Goal: Task Accomplishment & Management: Use online tool/utility

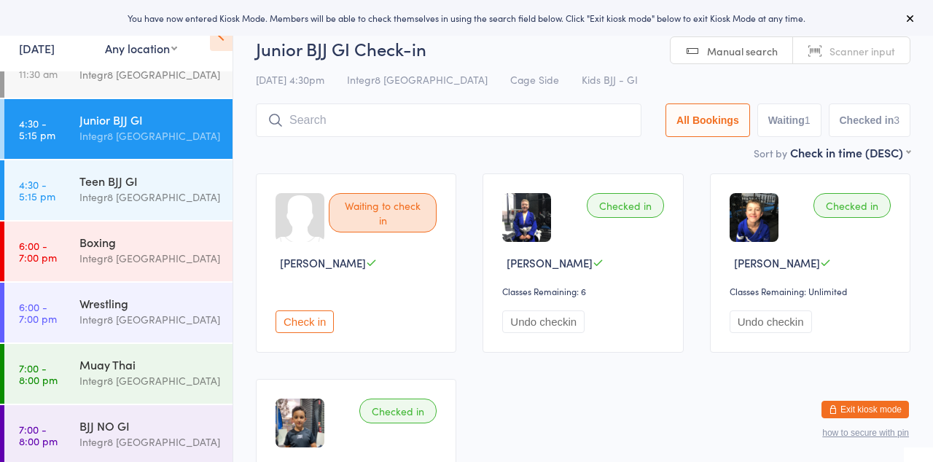
scroll to position [31, 0]
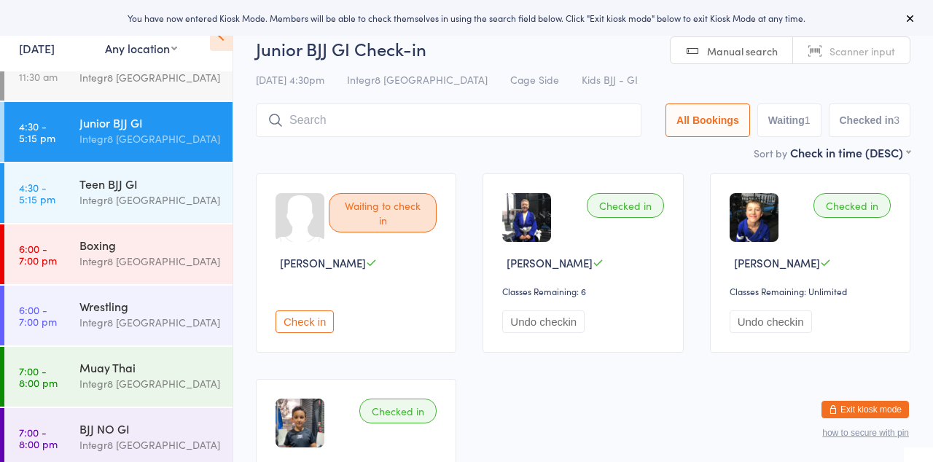
click at [146, 318] on div "Integr8 [GEOGRAPHIC_DATA]" at bounding box center [149, 322] width 141 height 17
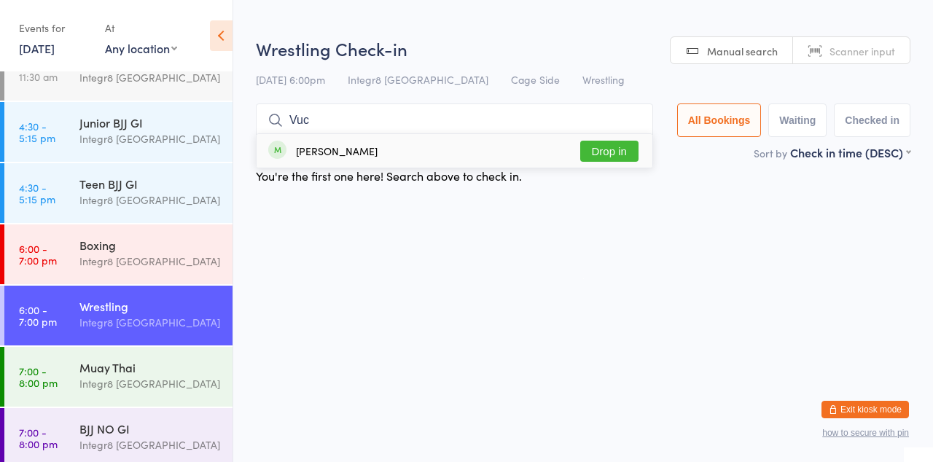
type input "Vuc"
click at [616, 157] on button "Drop in" at bounding box center [609, 151] width 58 height 21
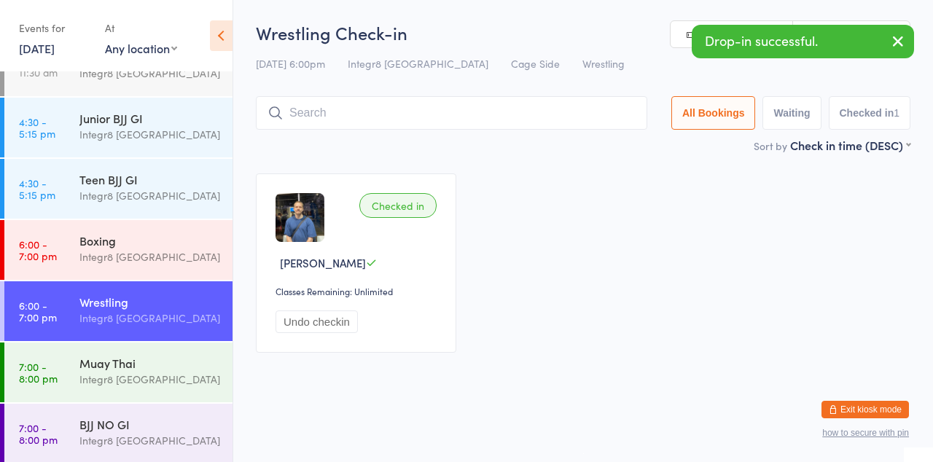
scroll to position [34, 0]
click at [135, 440] on div "Integr8 [GEOGRAPHIC_DATA]" at bounding box center [149, 441] width 141 height 17
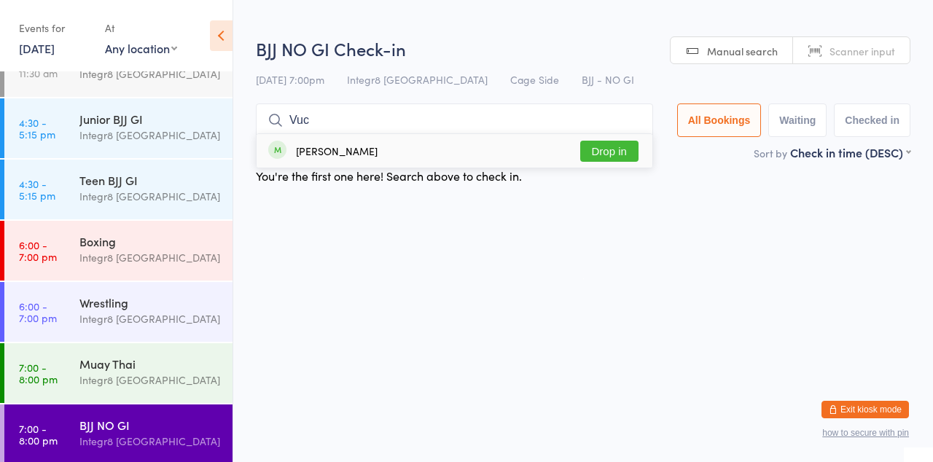
type input "Vuc"
click at [608, 160] on button "Drop in" at bounding box center [609, 151] width 58 height 21
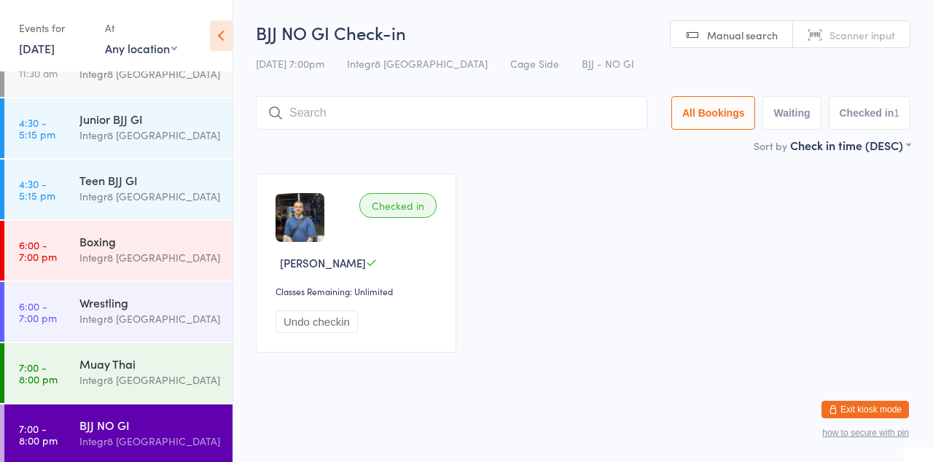
click at [144, 259] on div "Integr8 [GEOGRAPHIC_DATA]" at bounding box center [149, 257] width 141 height 17
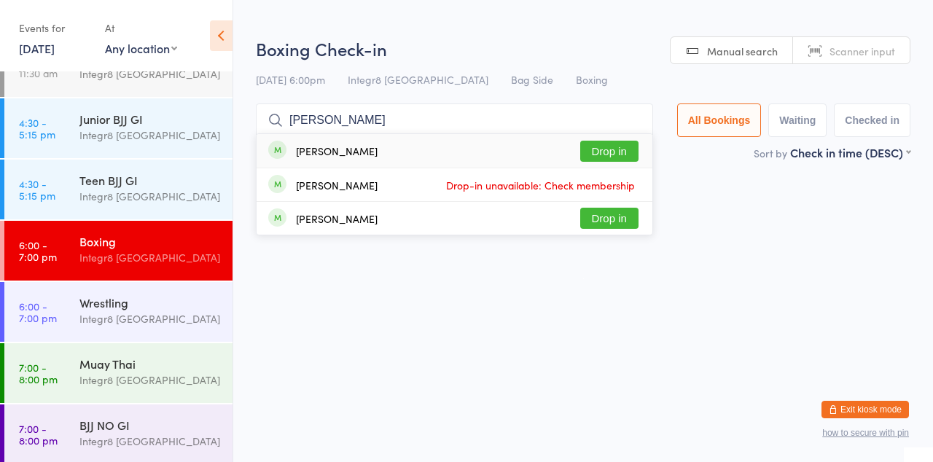
type input "Darrin"
click at [631, 154] on button "Drop in" at bounding box center [609, 151] width 58 height 21
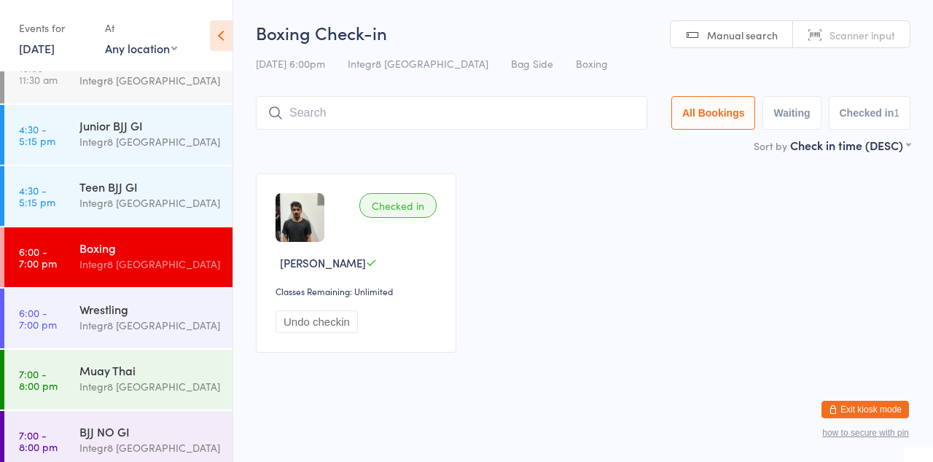
scroll to position [26, 0]
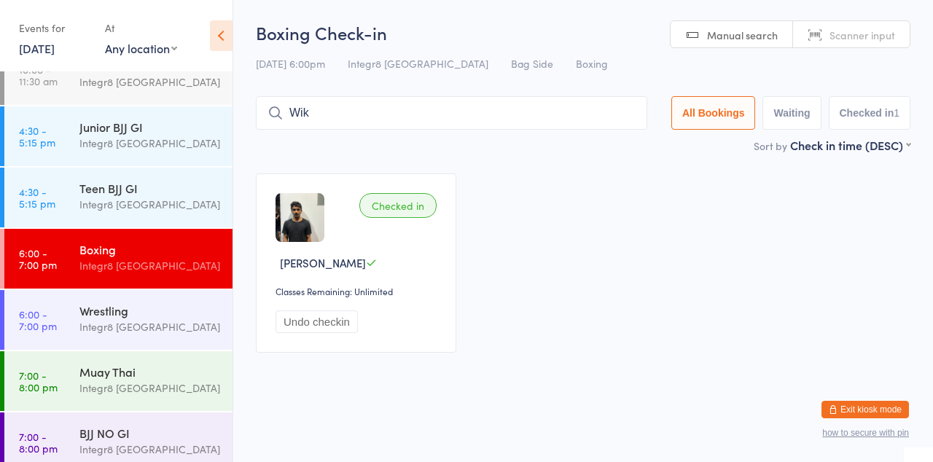
type input "Wik"
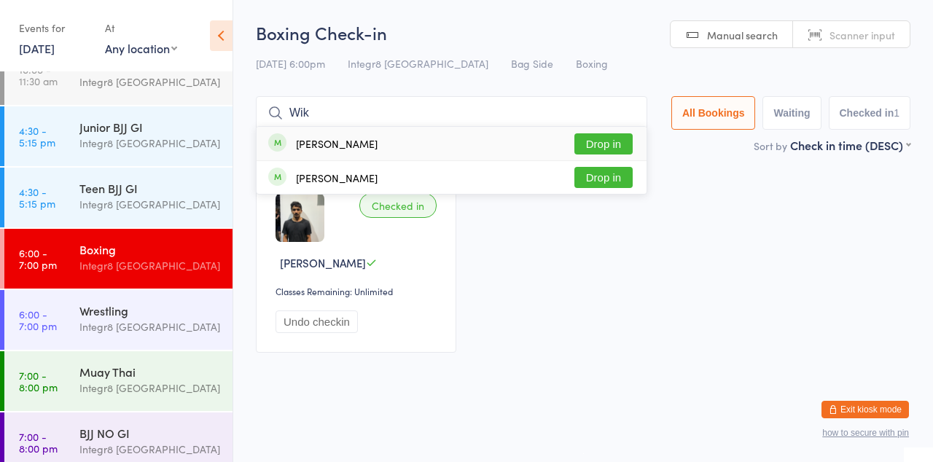
click at [613, 143] on button "Drop in" at bounding box center [603, 143] width 58 height 21
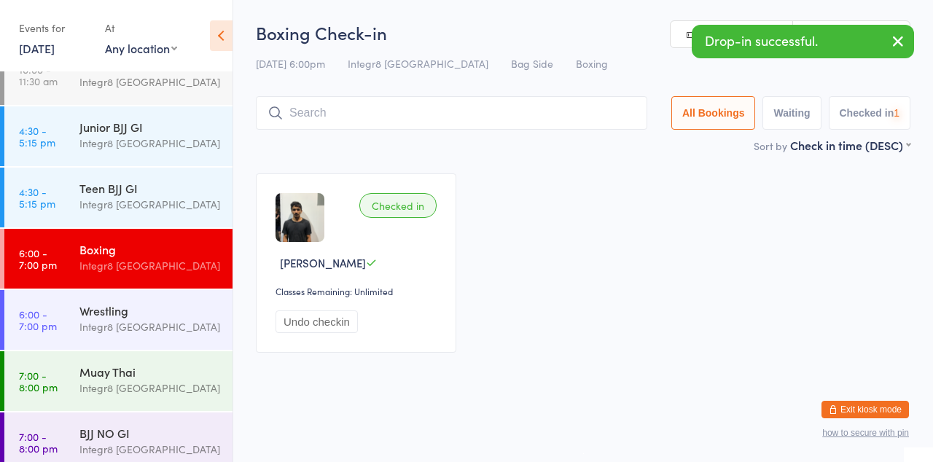
scroll to position [38, 0]
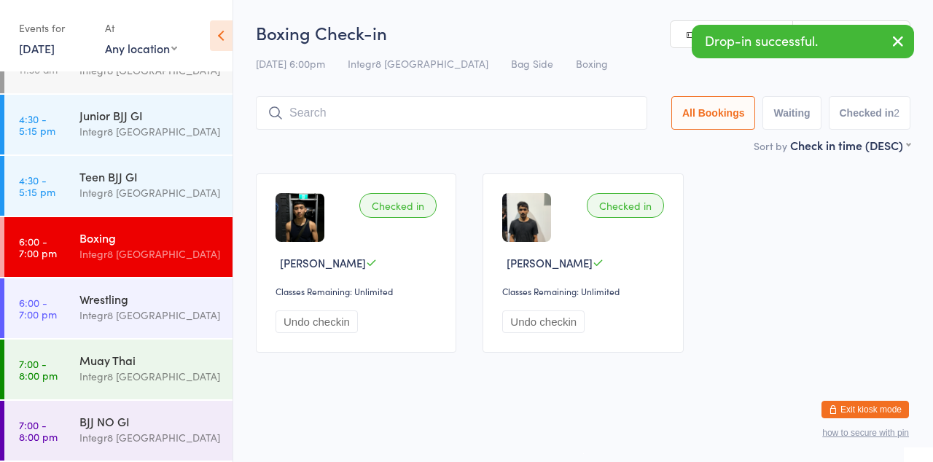
click at [772, 165] on div "Checked in Wikan Gusti Classes Remaining: Unlimited Undo checkin Checked in Dar…" at bounding box center [583, 262] width 681 height 205
click at [181, 364] on div "Muay Thai" at bounding box center [149, 360] width 141 height 16
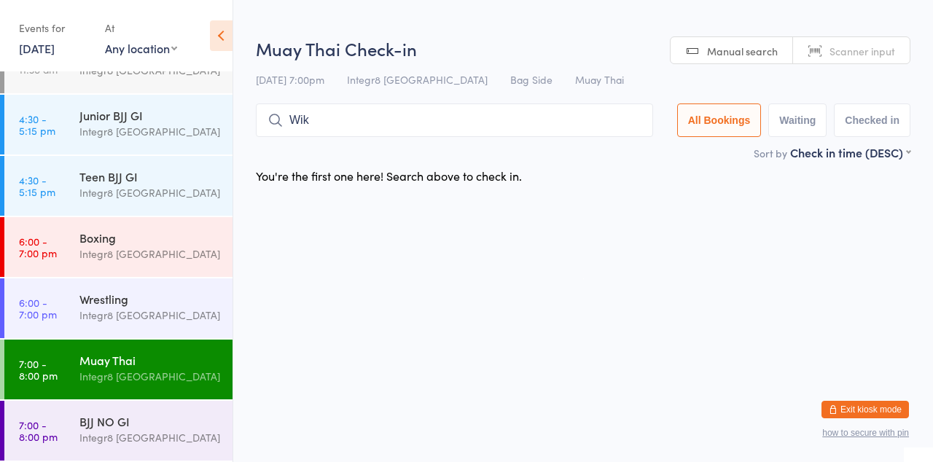
type input "Wik"
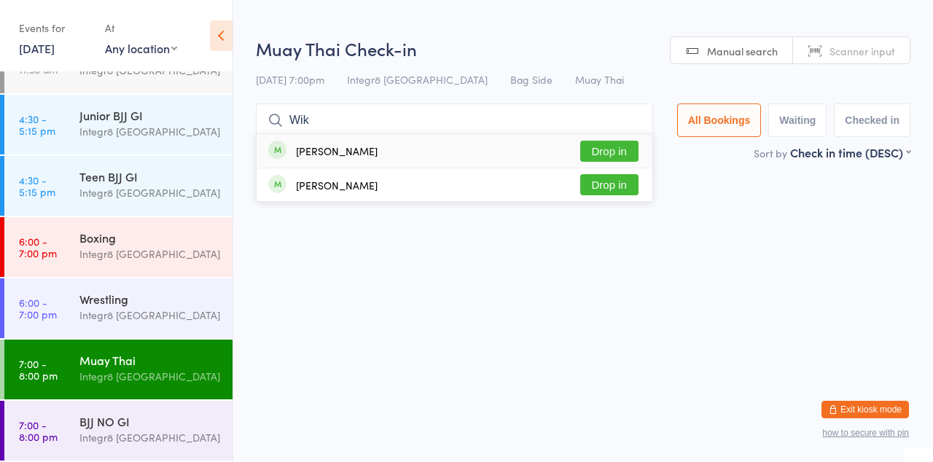
click at [632, 146] on button "Drop in" at bounding box center [609, 151] width 58 height 21
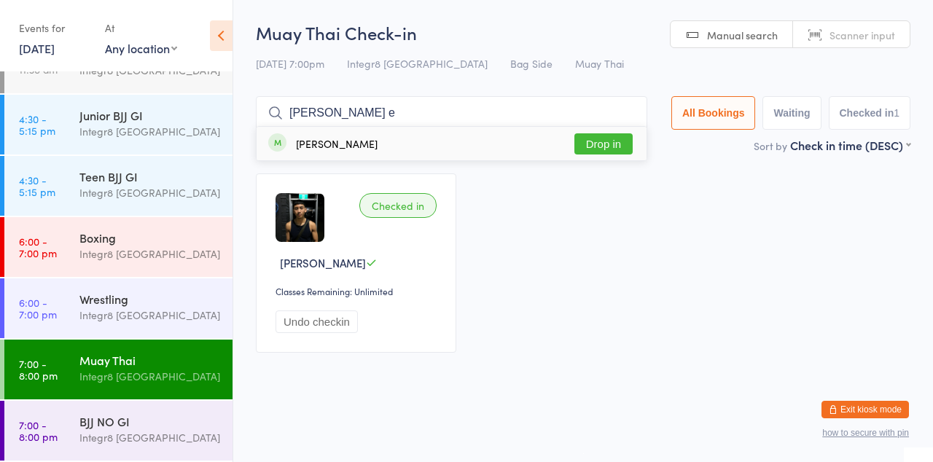
type input "Nate e"
click at [616, 145] on button "Drop in" at bounding box center [603, 143] width 58 height 21
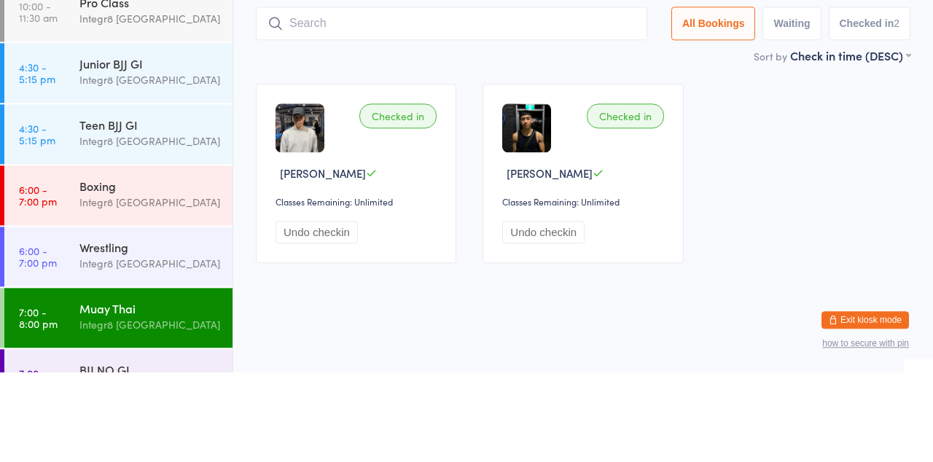
click at [170, 242] on div "Teen BJJ GI Integr8 Cheltenham" at bounding box center [155, 223] width 153 height 58
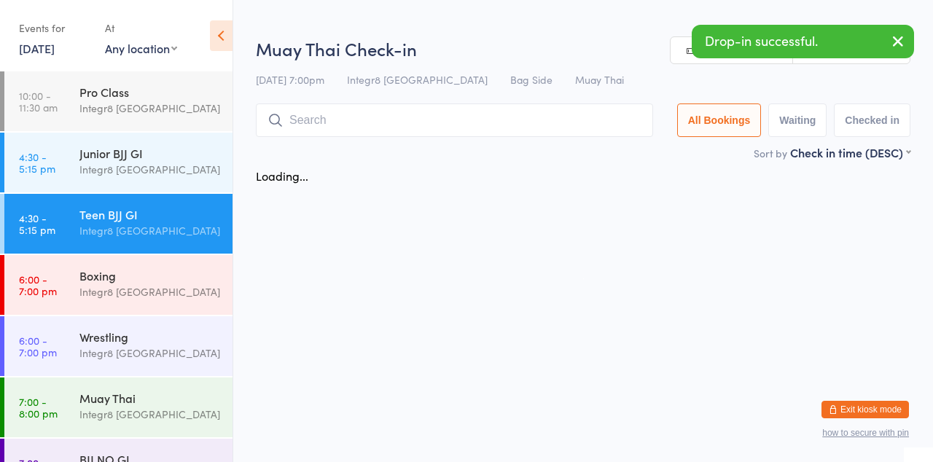
click at [173, 289] on div "Integr8 [GEOGRAPHIC_DATA]" at bounding box center [149, 291] width 141 height 17
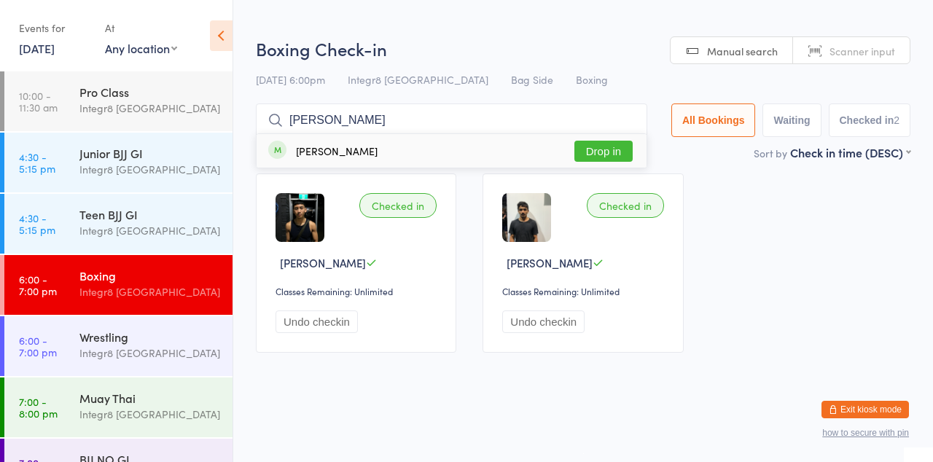
type input "Nate eg"
click at [608, 155] on div "Nate Egan Drop in" at bounding box center [451, 151] width 390 height 34
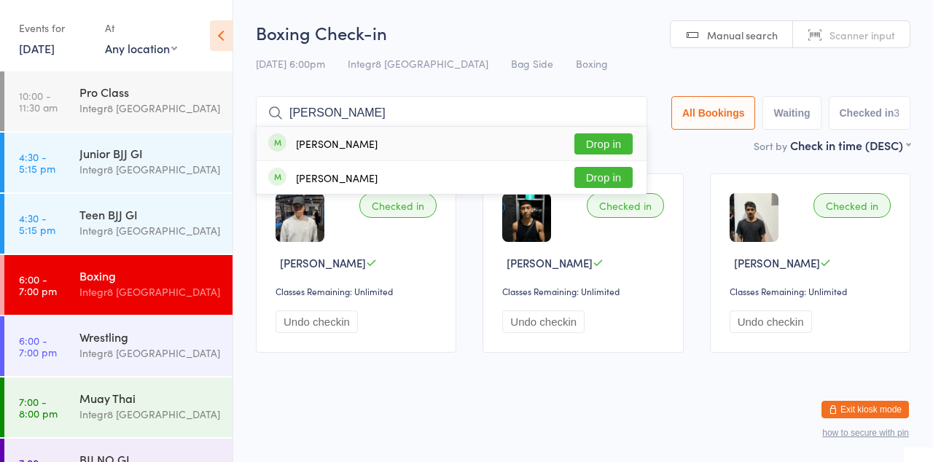
type input "Liam egan"
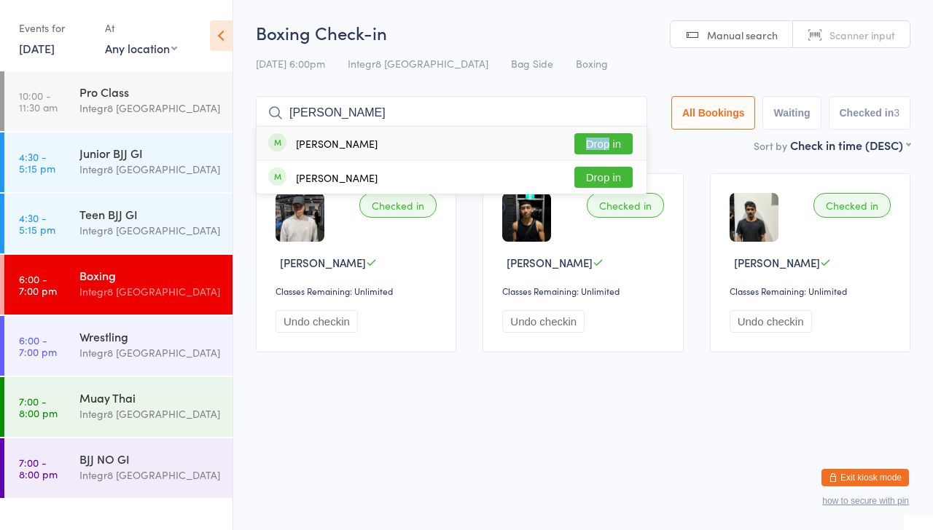
click at [630, 146] on button "Drop in" at bounding box center [603, 143] width 58 height 21
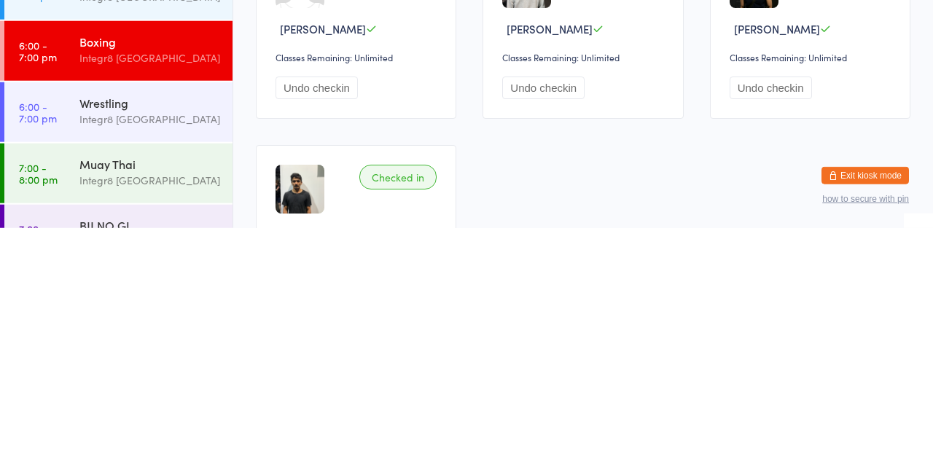
click at [170, 401] on div "Muay Thai" at bounding box center [149, 398] width 141 height 16
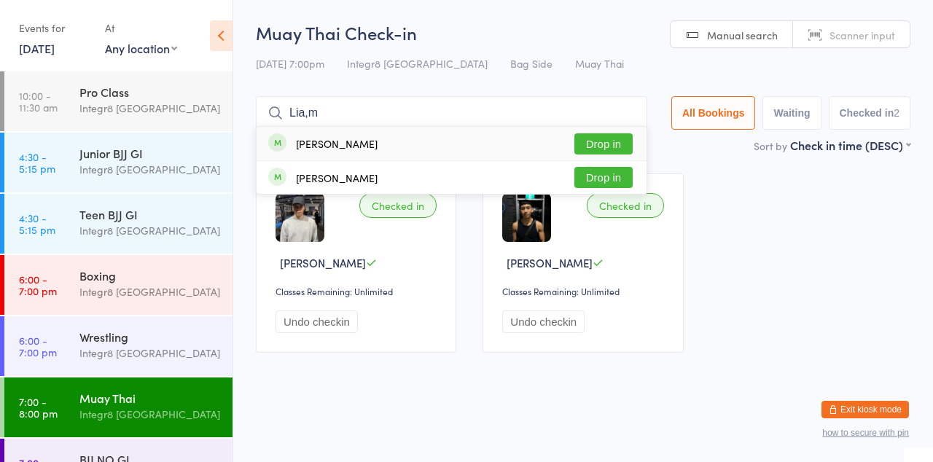
type input "Lia,m"
click at [617, 144] on button "Drop in" at bounding box center [603, 143] width 58 height 21
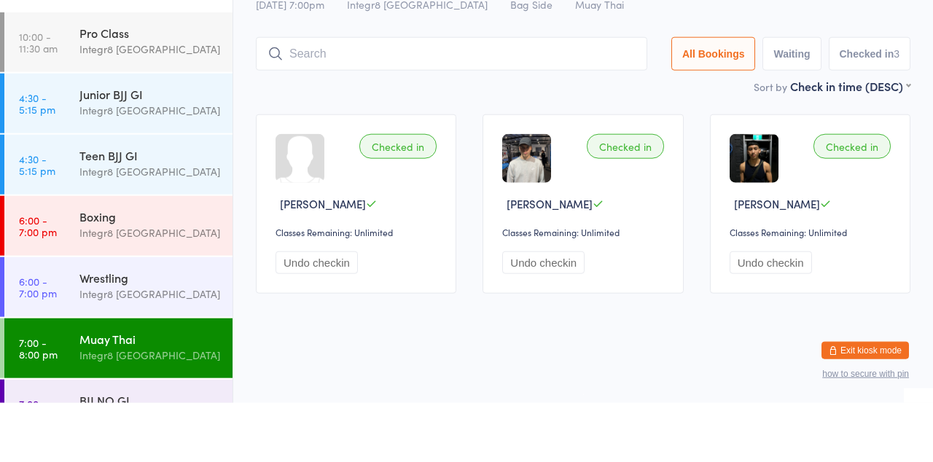
click at [166, 293] on div "Integr8 [GEOGRAPHIC_DATA]" at bounding box center [149, 291] width 141 height 17
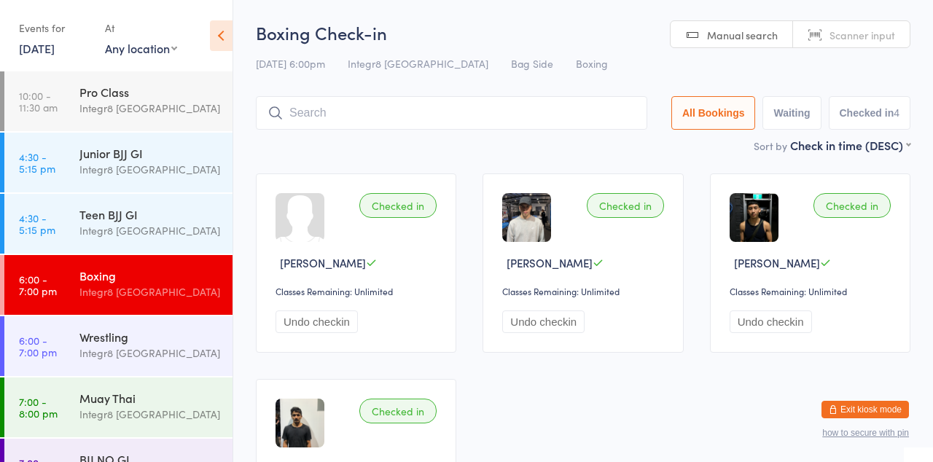
click at [479, 114] on input "search" at bounding box center [451, 113] width 391 height 34
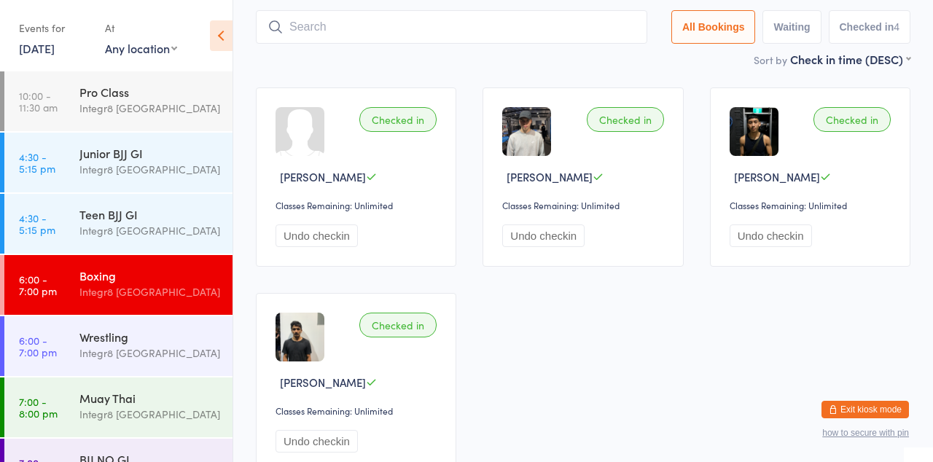
scroll to position [96, 0]
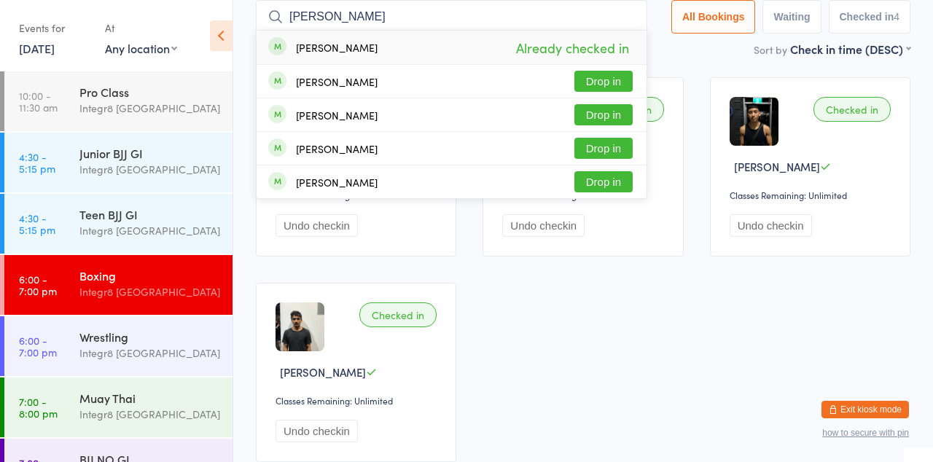
type input "Luke a"
click at [608, 85] on button "Drop in" at bounding box center [603, 81] width 58 height 21
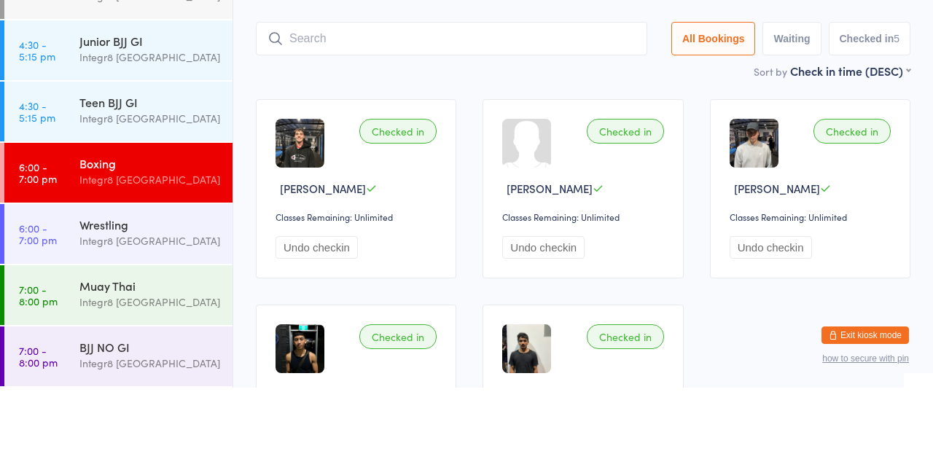
scroll to position [0, 0]
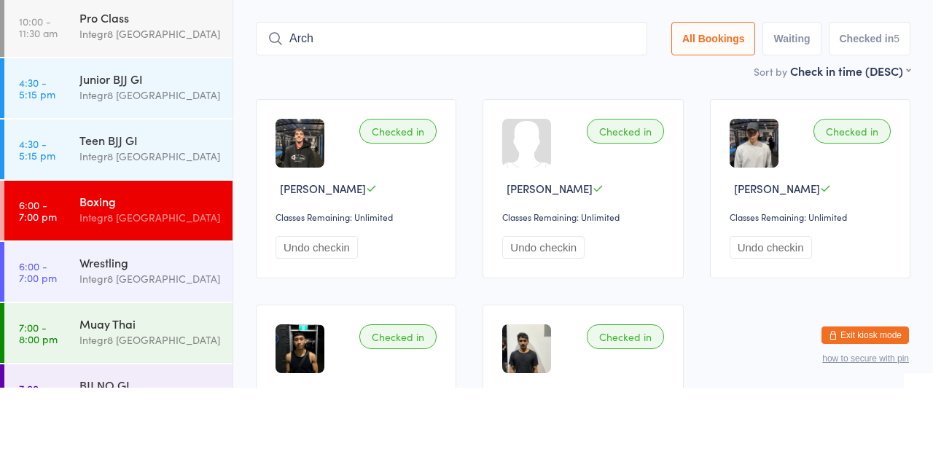
type input "Arch"
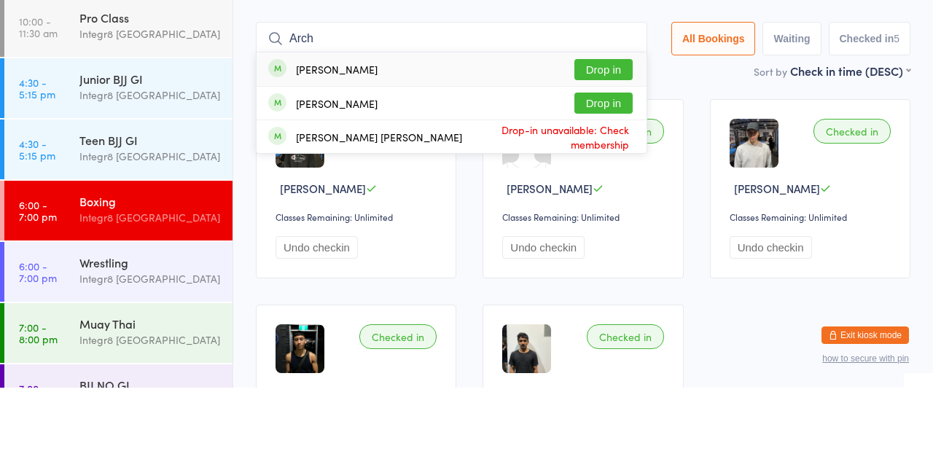
click at [611, 174] on button "Drop in" at bounding box center [603, 177] width 58 height 21
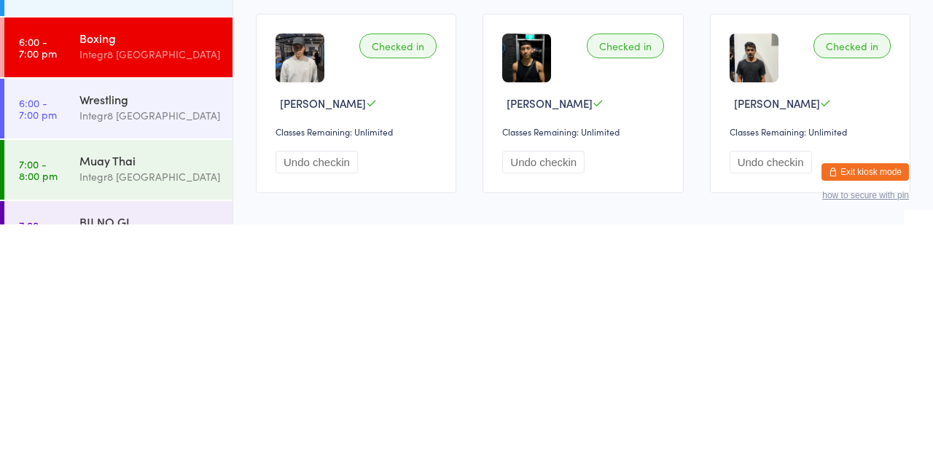
scroll to position [128, 0]
click at [86, 412] on div "Integr8 [GEOGRAPHIC_DATA]" at bounding box center [149, 414] width 141 height 17
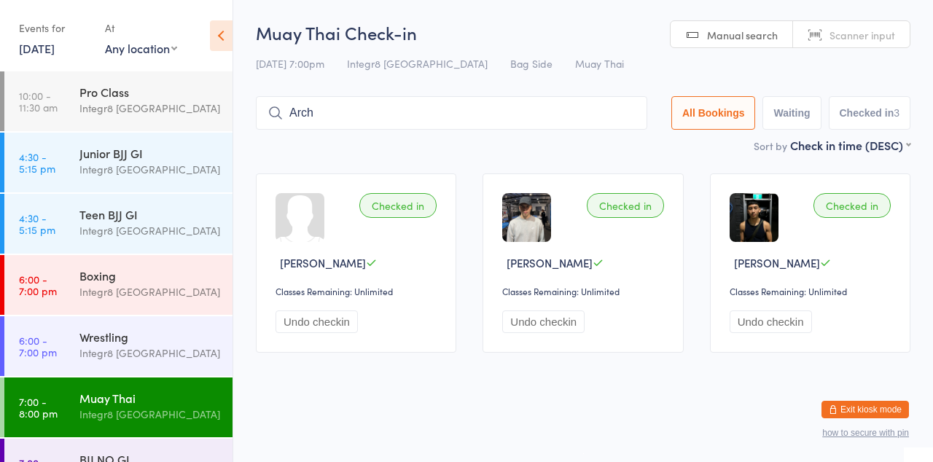
type input "Arch"
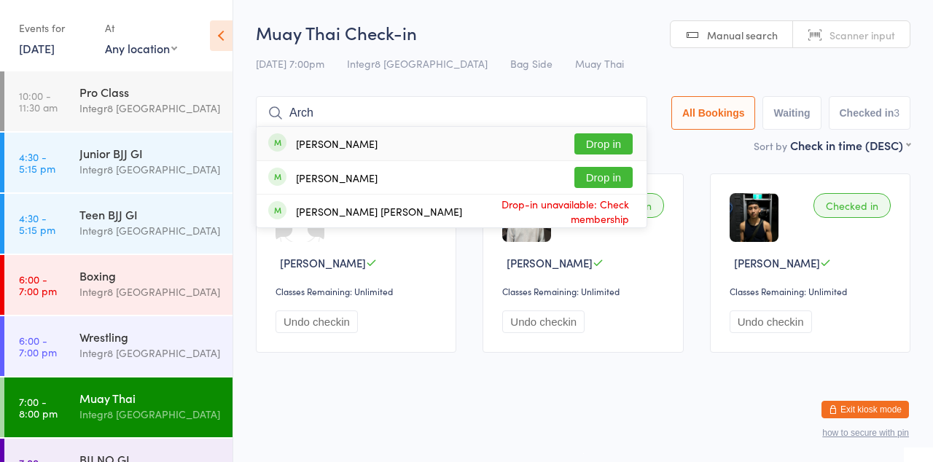
click at [613, 180] on button "Drop in" at bounding box center [603, 177] width 58 height 21
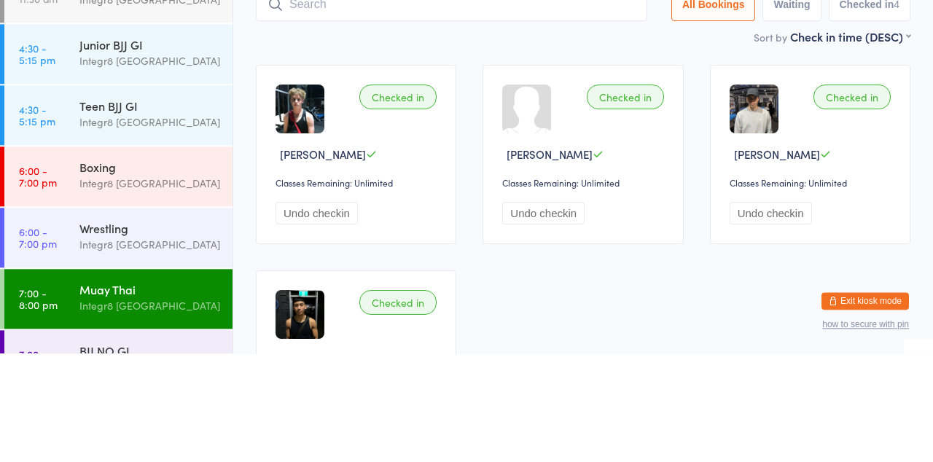
click at [91, 292] on div "Integr8 [GEOGRAPHIC_DATA]" at bounding box center [149, 291] width 141 height 17
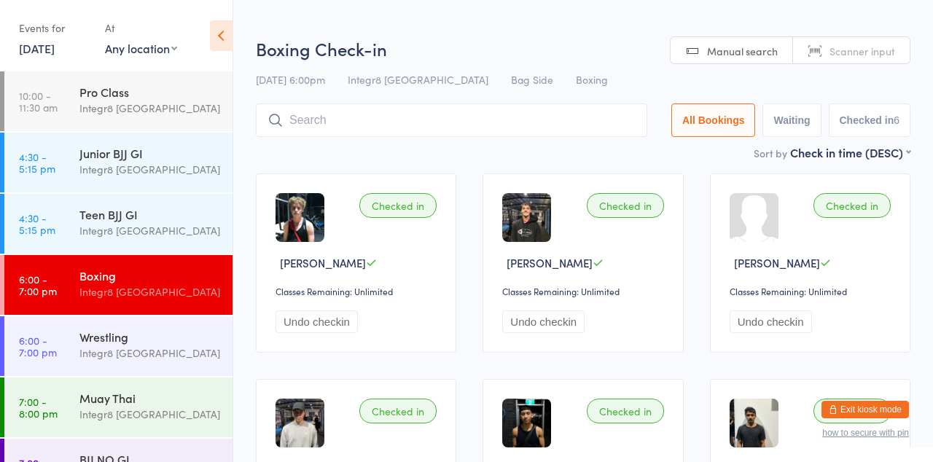
click at [600, 125] on input "search" at bounding box center [451, 120] width 391 height 34
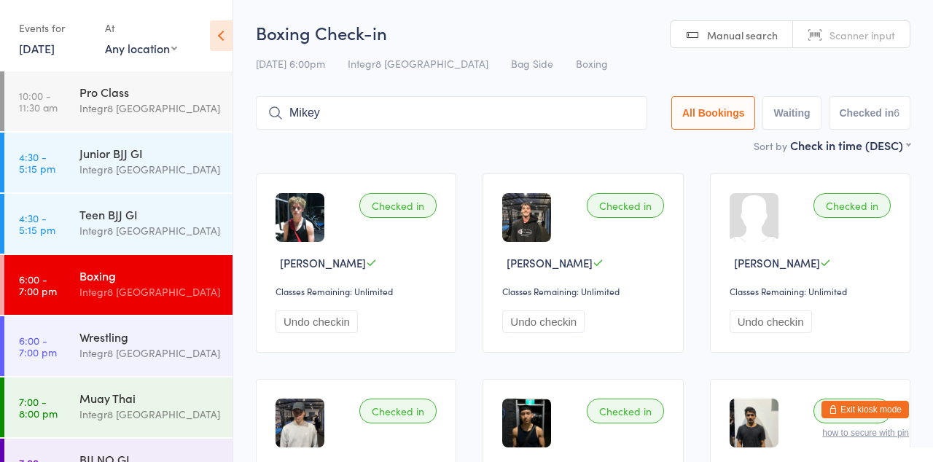
type input "Mikey"
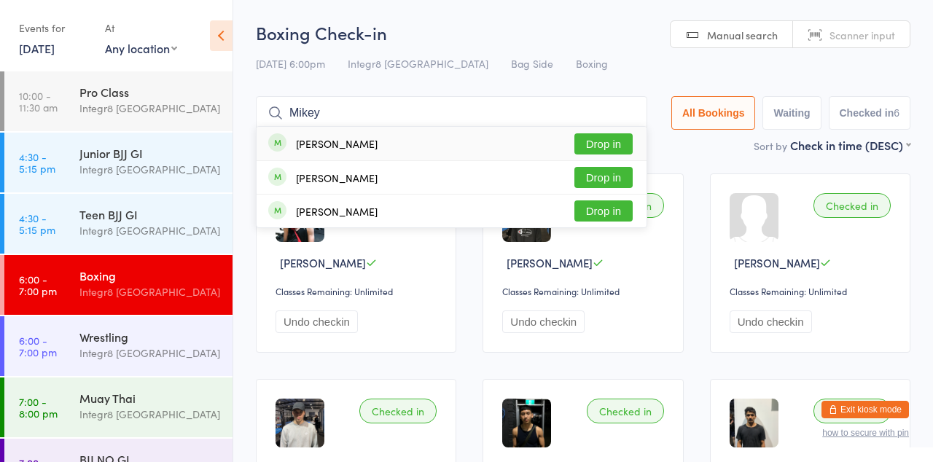
click at [608, 144] on button "Drop in" at bounding box center [603, 143] width 58 height 21
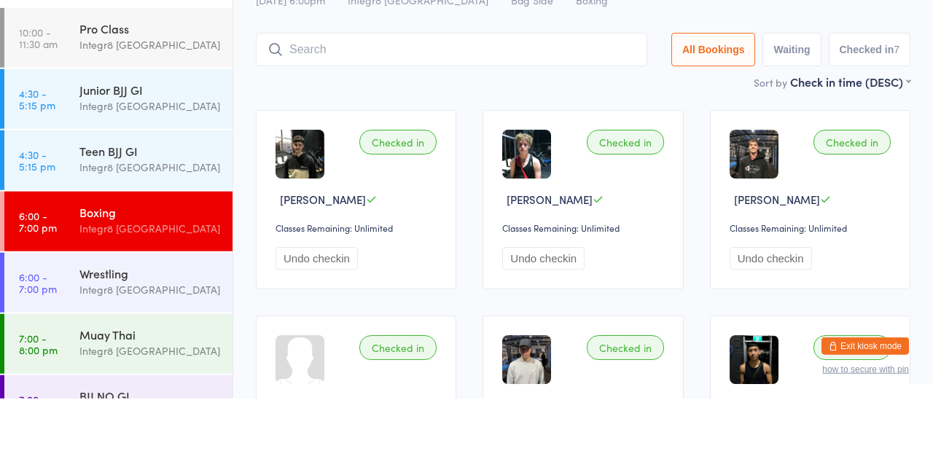
click at [157, 241] on div "Teen BJJ GI Integr8 Cheltenham" at bounding box center [155, 223] width 153 height 58
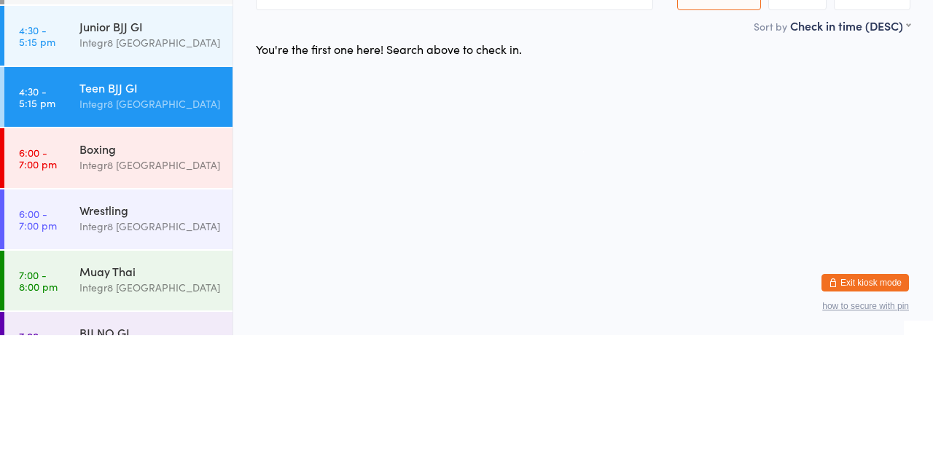
click at [165, 277] on div "Boxing" at bounding box center [149, 275] width 141 height 16
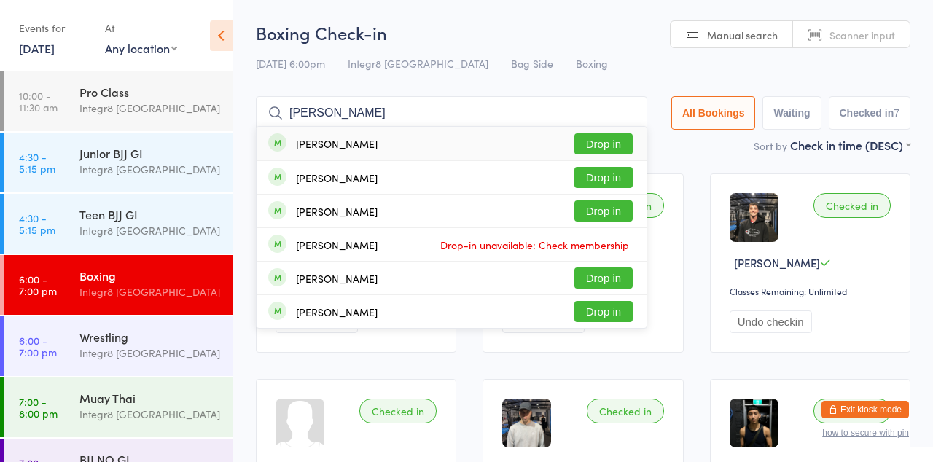
type input "David"
click at [615, 149] on button "Drop in" at bounding box center [603, 143] width 58 height 21
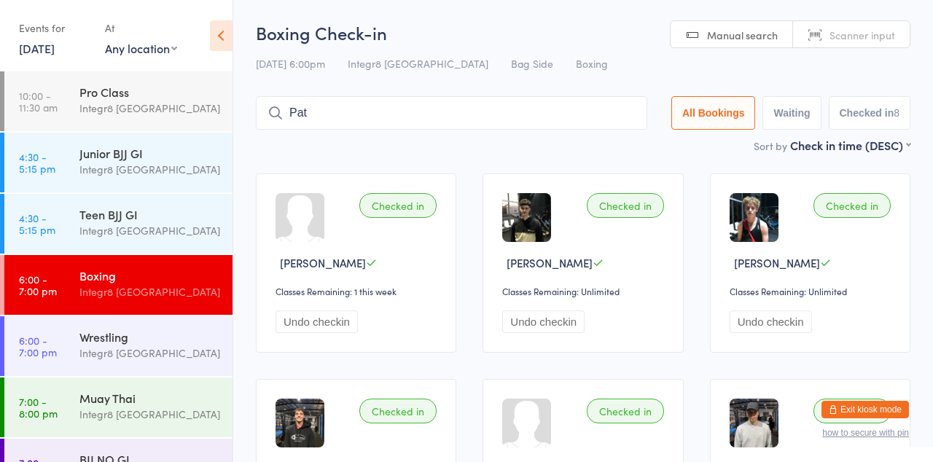
type input "Pat"
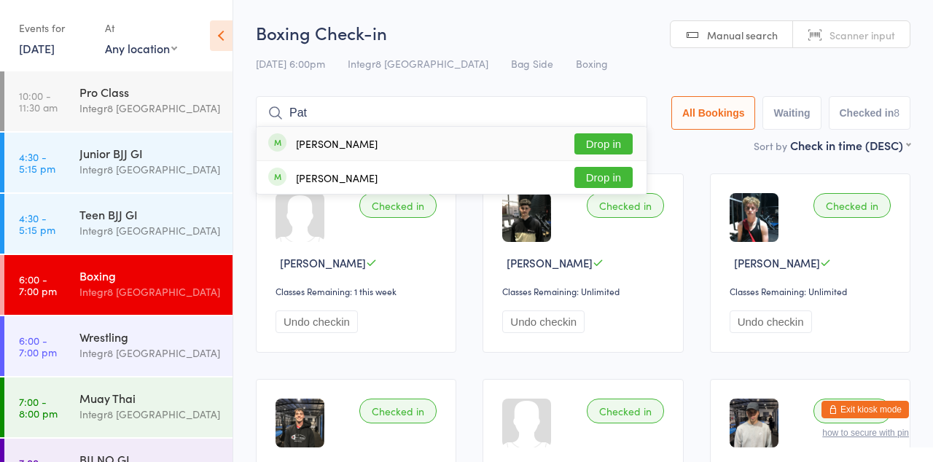
click at [602, 162] on div "Patrick Nguyen Drop in" at bounding box center [451, 177] width 390 height 33
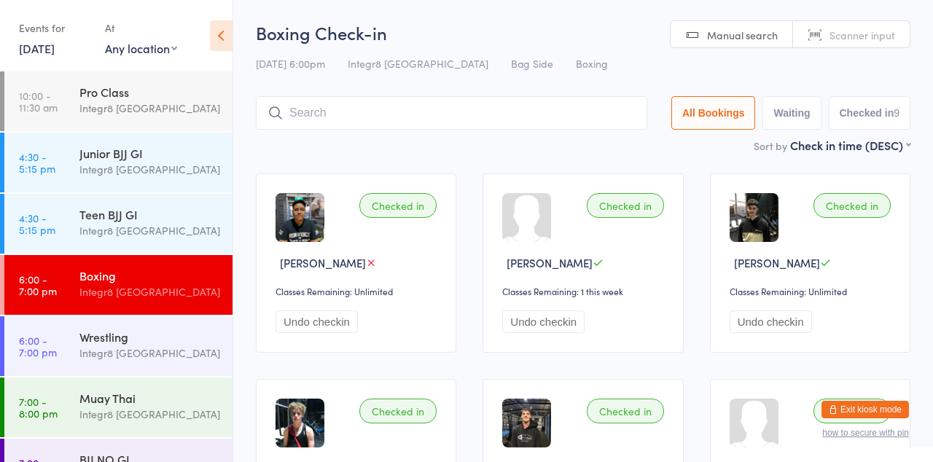
click at [436, 128] on input "search" at bounding box center [451, 113] width 391 height 34
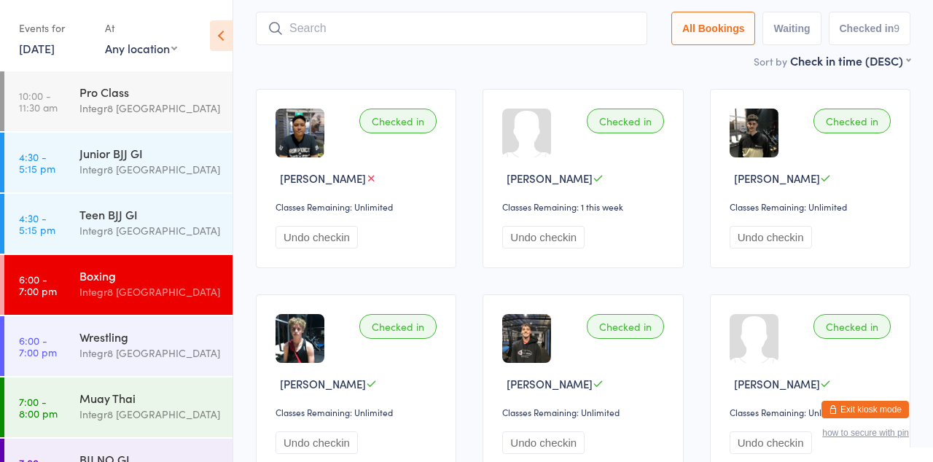
scroll to position [96, 0]
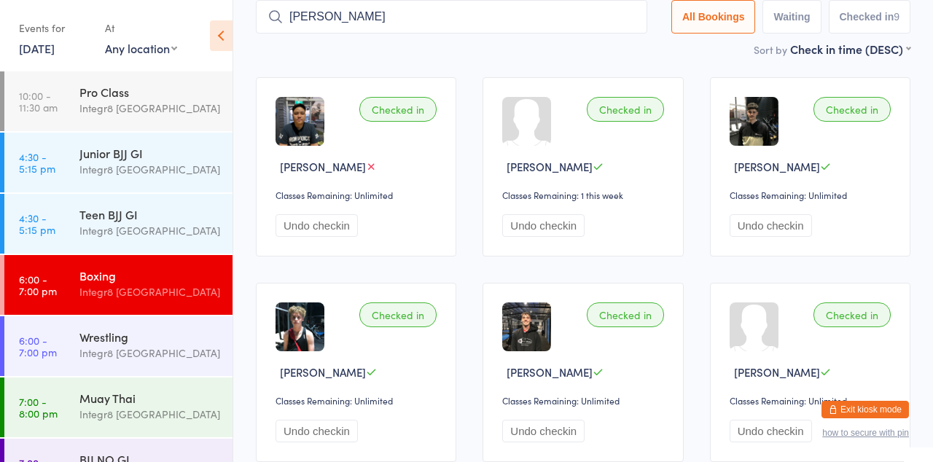
type input "Jacques"
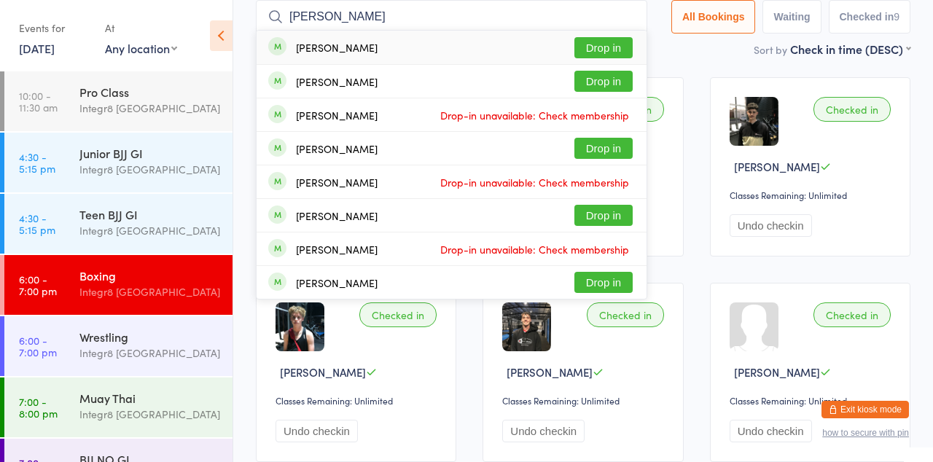
click at [503, 12] on input "Jacques" at bounding box center [451, 17] width 391 height 34
click at [616, 31] on div "Jacques Land Drop in" at bounding box center [451, 48] width 390 height 34
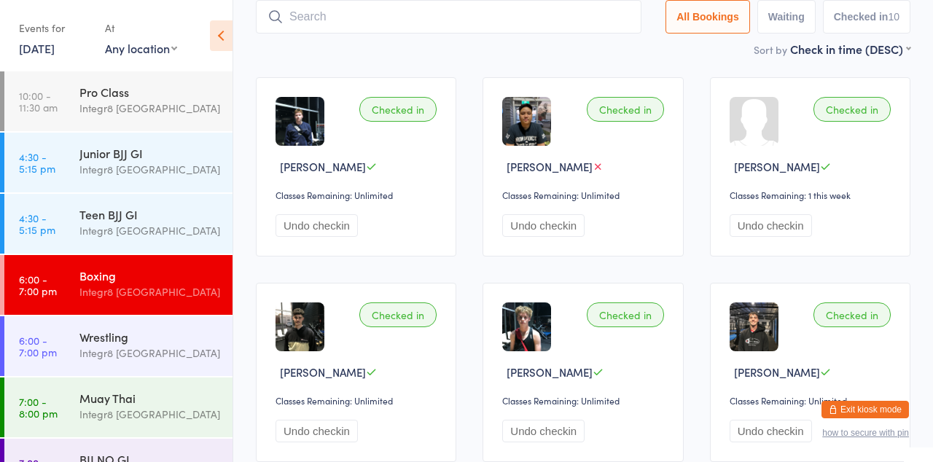
click at [514, 13] on input "search" at bounding box center [448, 17] width 385 height 34
type input "Antonio"
click at [509, 22] on input "Antonio" at bounding box center [448, 17] width 385 height 34
click at [514, 11] on input "Antonio" at bounding box center [448, 17] width 385 height 34
click at [503, 22] on input "Antonio" at bounding box center [448, 17] width 385 height 34
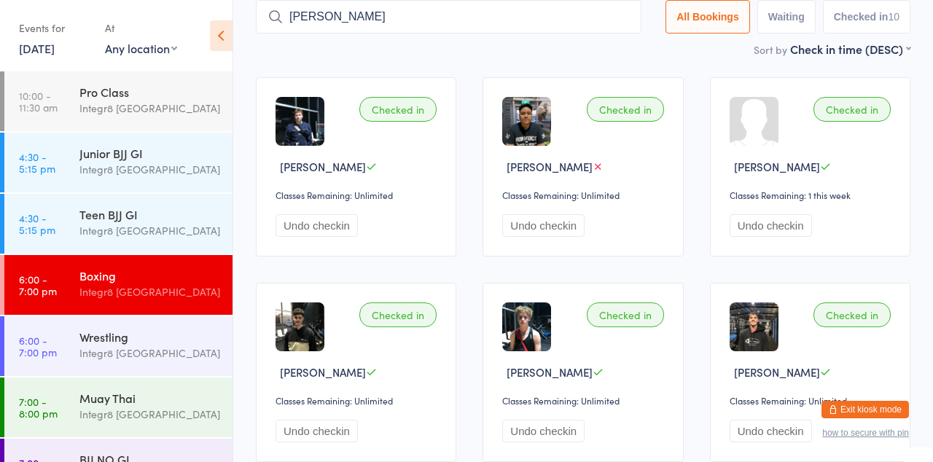
click at [442, 16] on input "Antonio" at bounding box center [448, 17] width 385 height 34
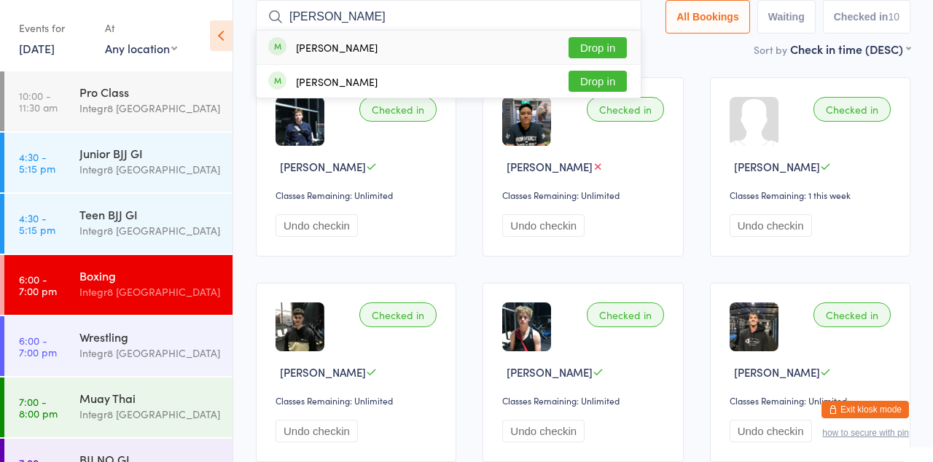
click at [622, 45] on button "Drop in" at bounding box center [597, 47] width 58 height 21
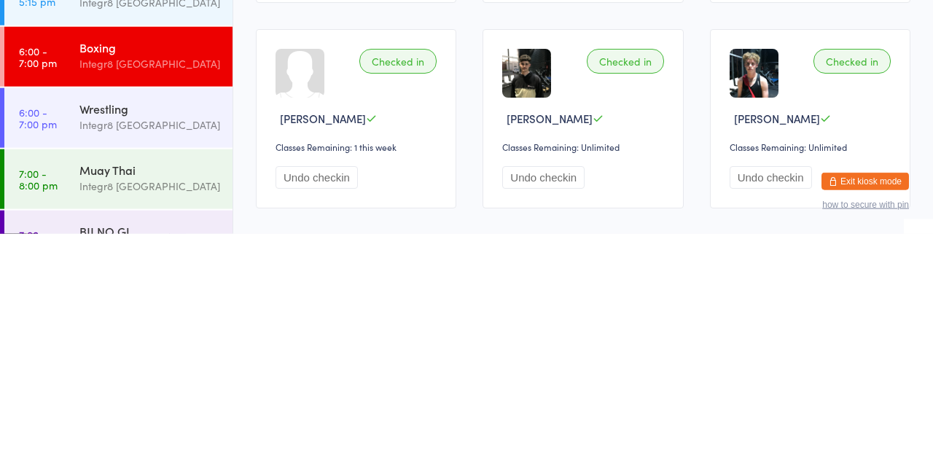
scroll to position [122, 0]
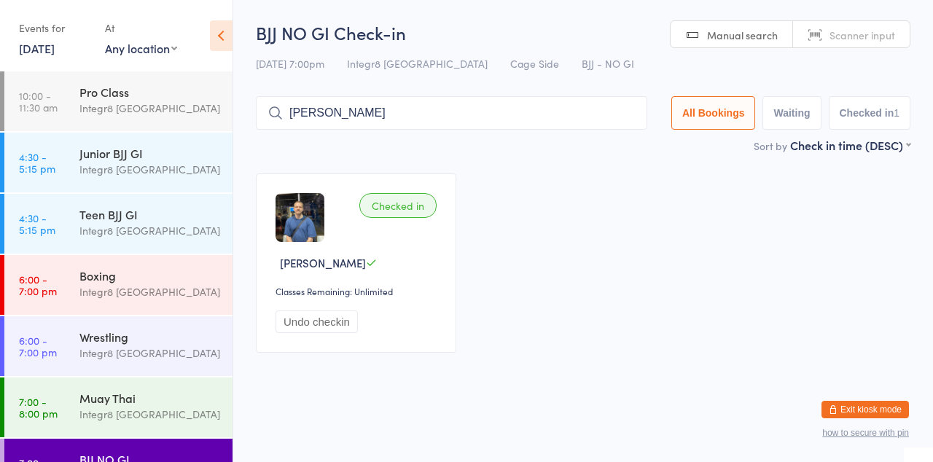
type input "Jacques"
click at [573, 114] on input "Jacques" at bounding box center [451, 113] width 391 height 34
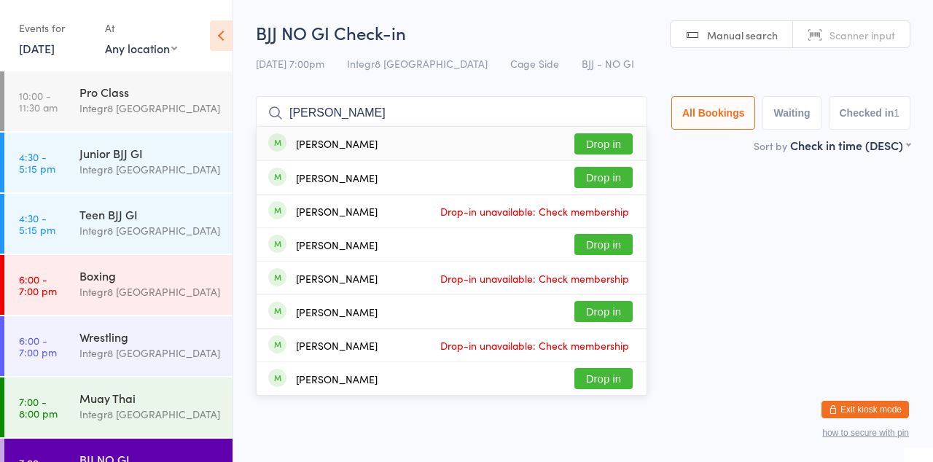
click at [609, 149] on button "Drop in" at bounding box center [603, 143] width 58 height 21
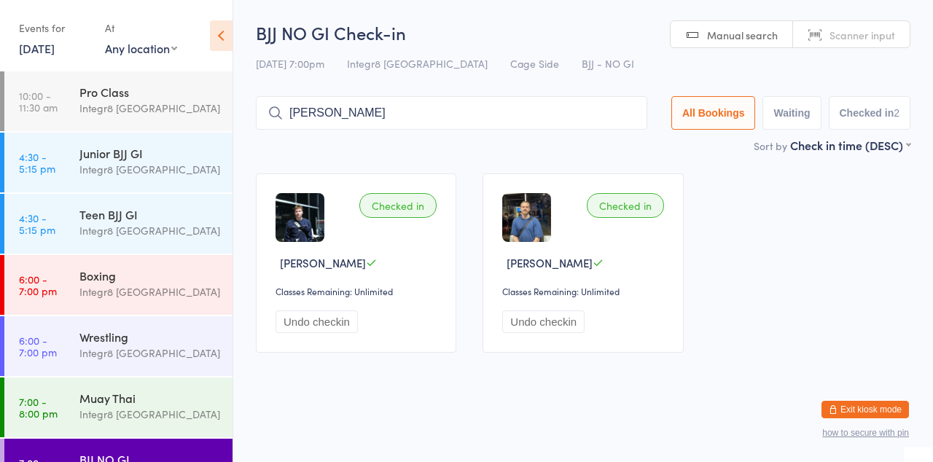
type input "Antonio"
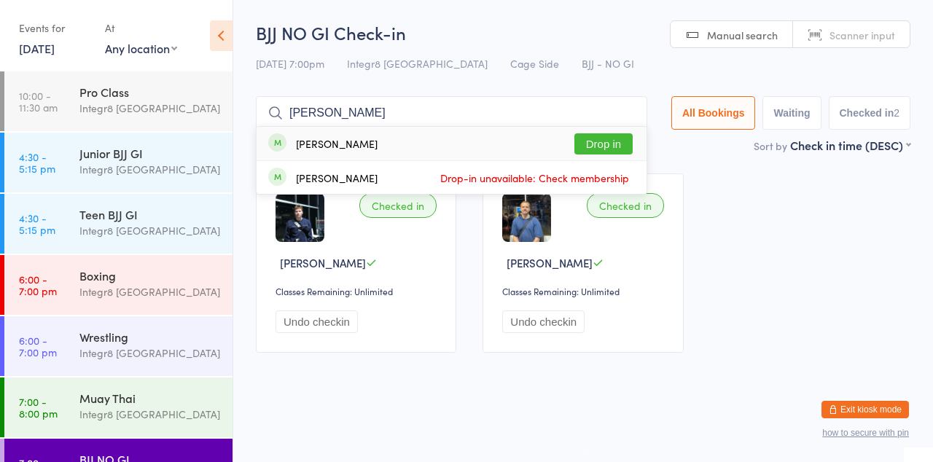
click at [563, 114] on input "Antonio" at bounding box center [451, 113] width 391 height 34
click at [622, 140] on button "Drop in" at bounding box center [603, 143] width 58 height 21
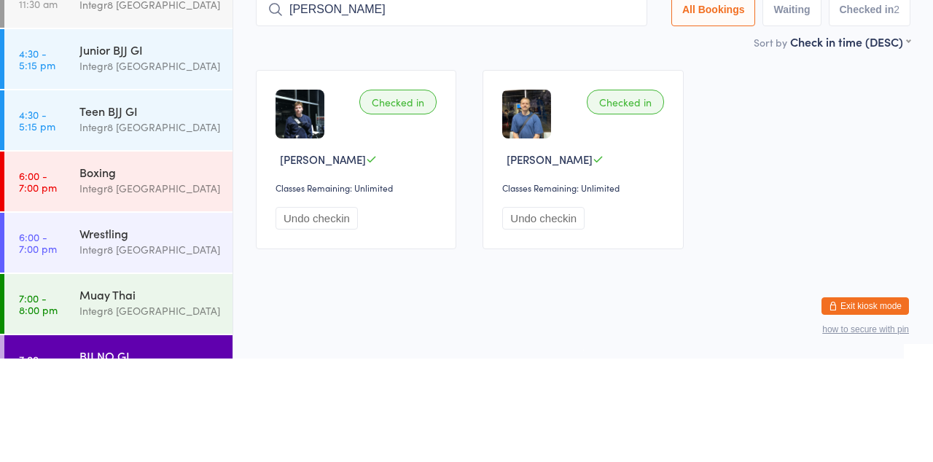
type input "Antonio"
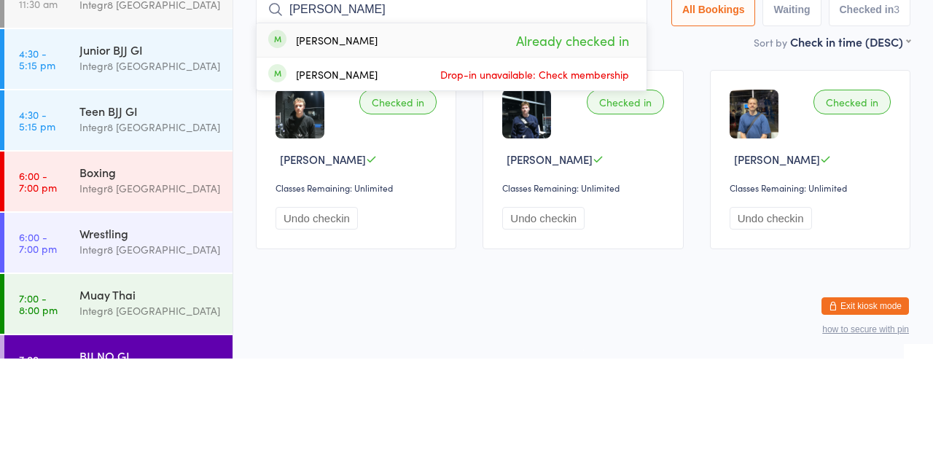
click at [638, 111] on input "Antonio" at bounding box center [451, 113] width 391 height 34
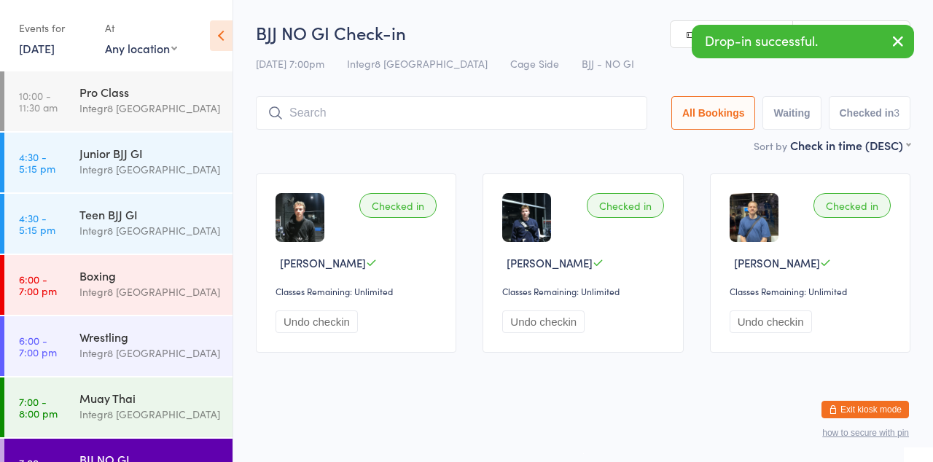
click at [164, 173] on div "Integr8 [GEOGRAPHIC_DATA]" at bounding box center [149, 169] width 141 height 17
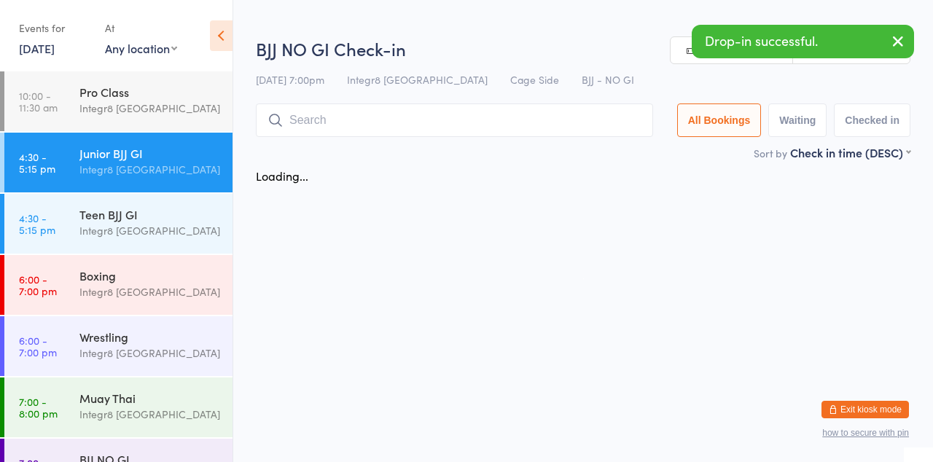
click at [141, 264] on div "Boxing Integr8 Cheltenham" at bounding box center [155, 284] width 153 height 58
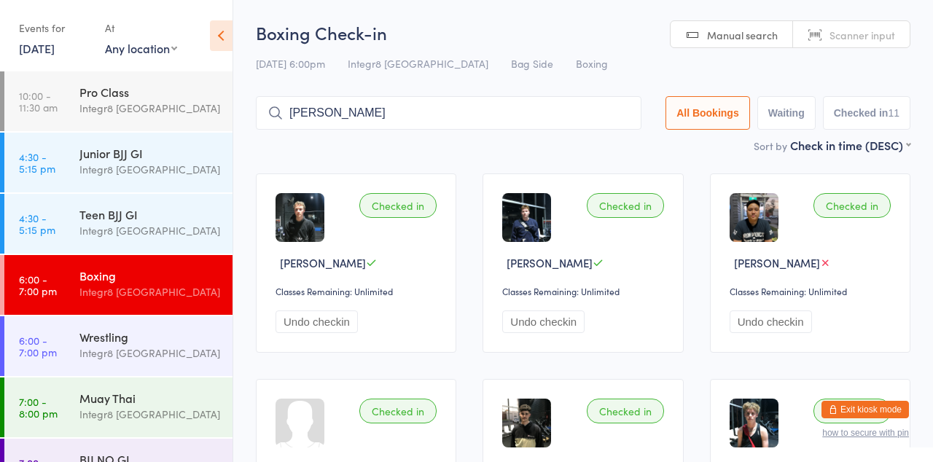
type input "Tom"
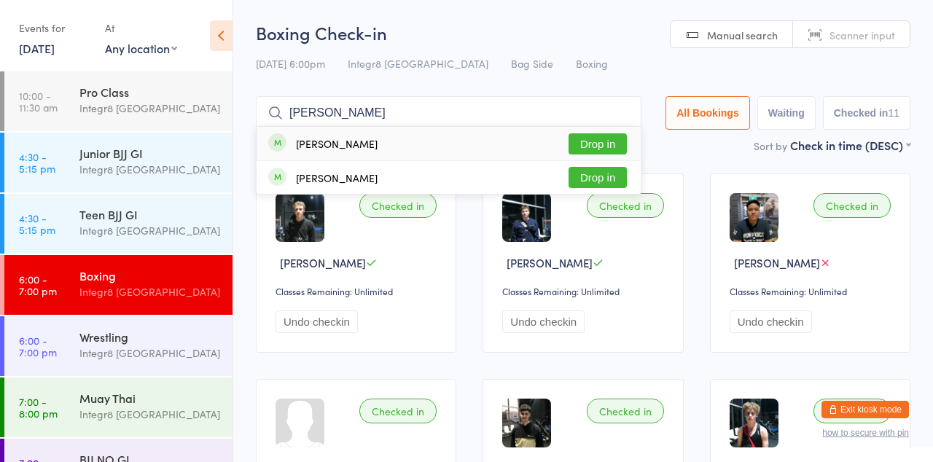
click at [607, 145] on button "Drop in" at bounding box center [597, 143] width 58 height 21
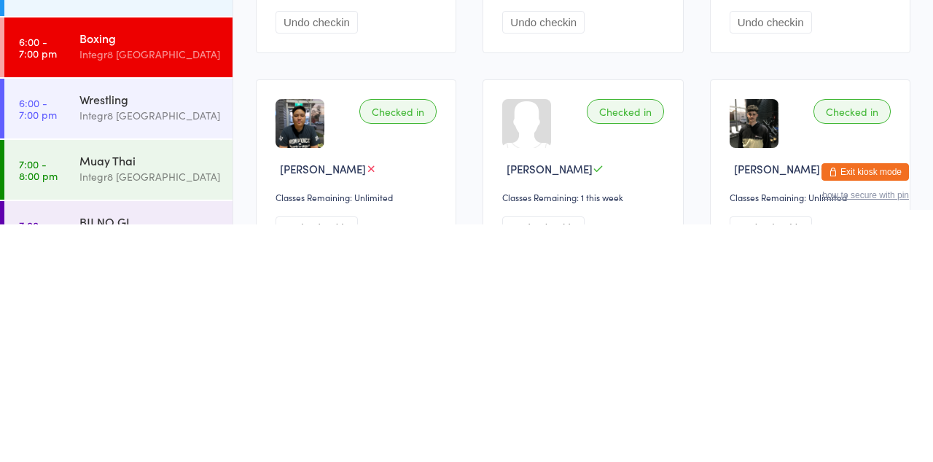
scroll to position [71, 0]
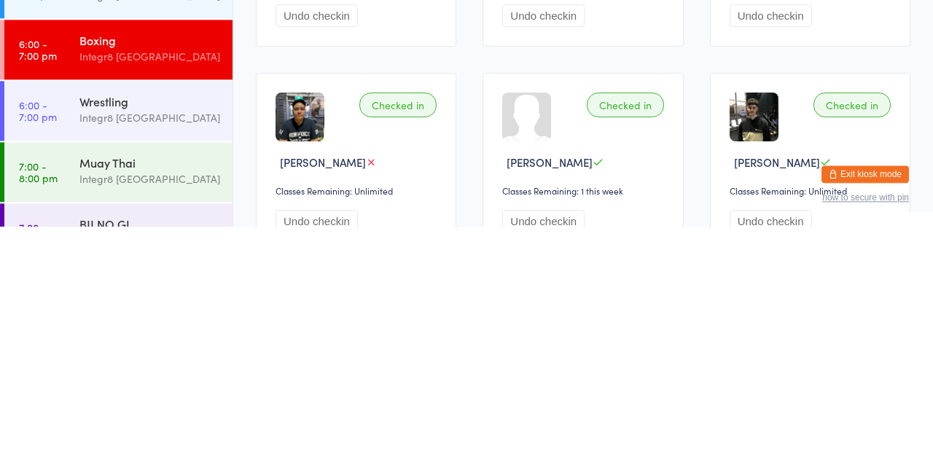
click at [160, 461] on div "BJJ NO GI Integr8 Cheltenham" at bounding box center [155, 468] width 153 height 58
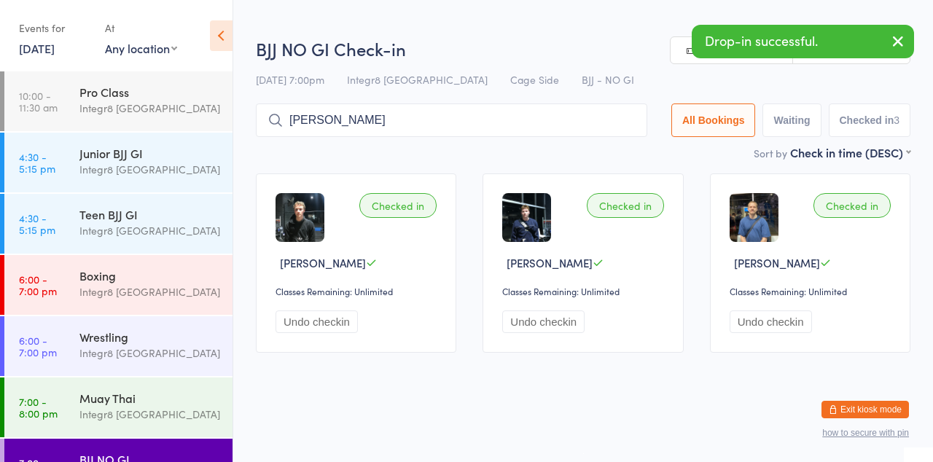
type input "Tom"
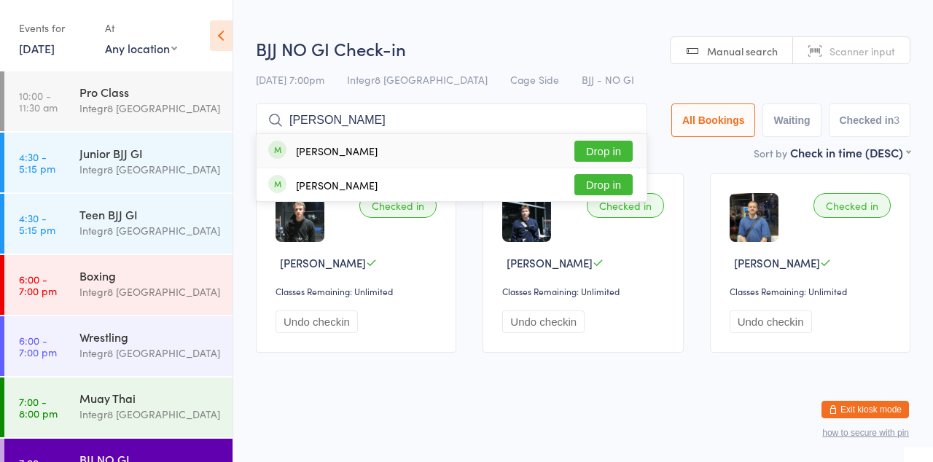
click at [617, 146] on button "Drop in" at bounding box center [603, 151] width 58 height 21
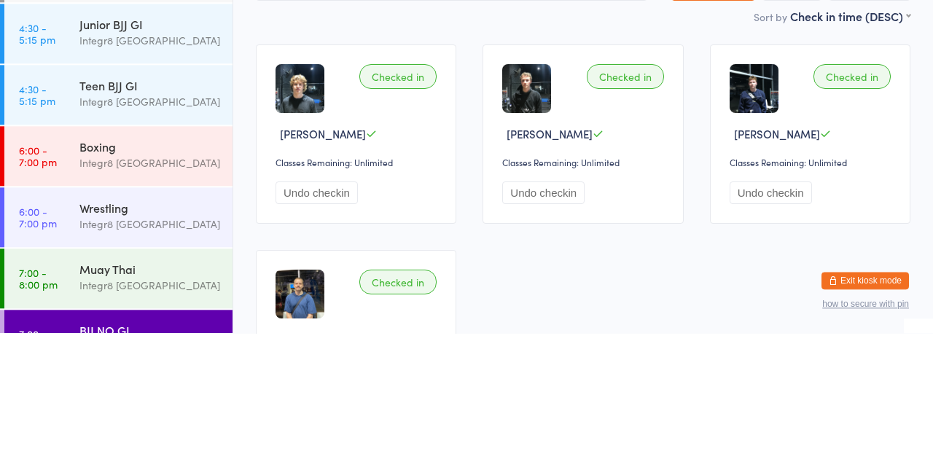
click at [127, 351] on div "Integr8 [GEOGRAPHIC_DATA]" at bounding box center [149, 353] width 141 height 17
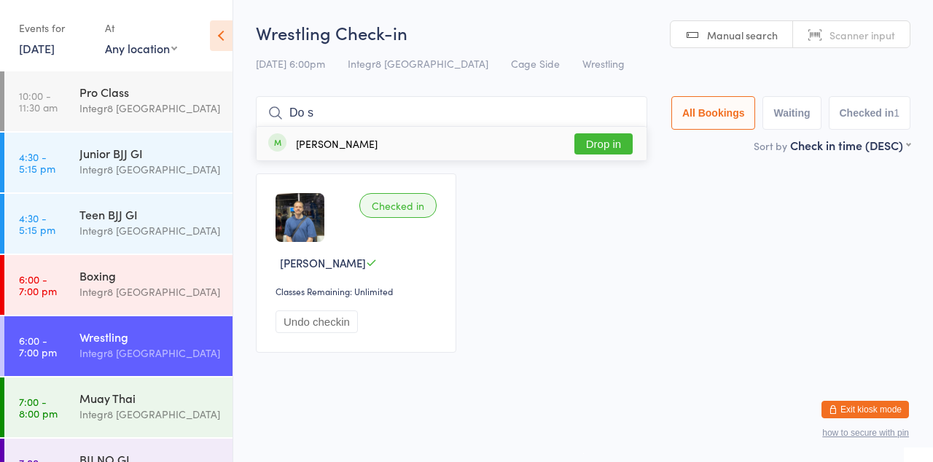
type input "Do s"
click at [605, 149] on button "Drop in" at bounding box center [603, 143] width 58 height 21
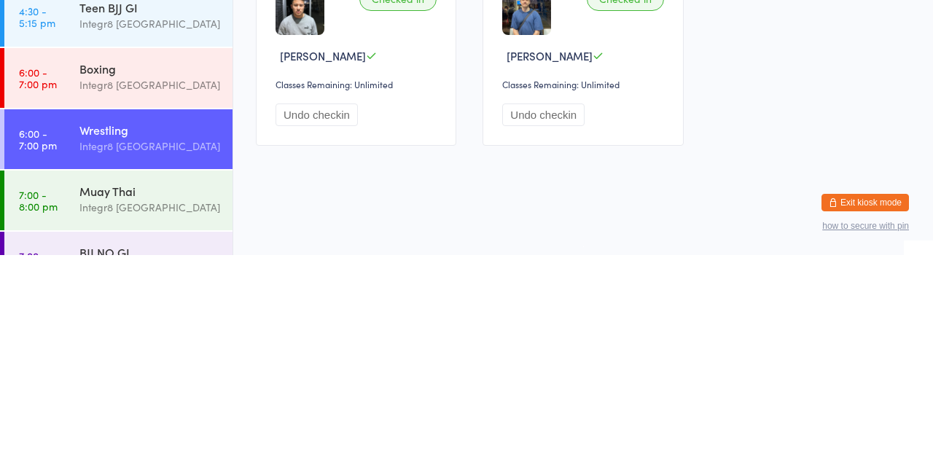
click at [146, 417] on div "Integr8 [GEOGRAPHIC_DATA]" at bounding box center [149, 414] width 141 height 17
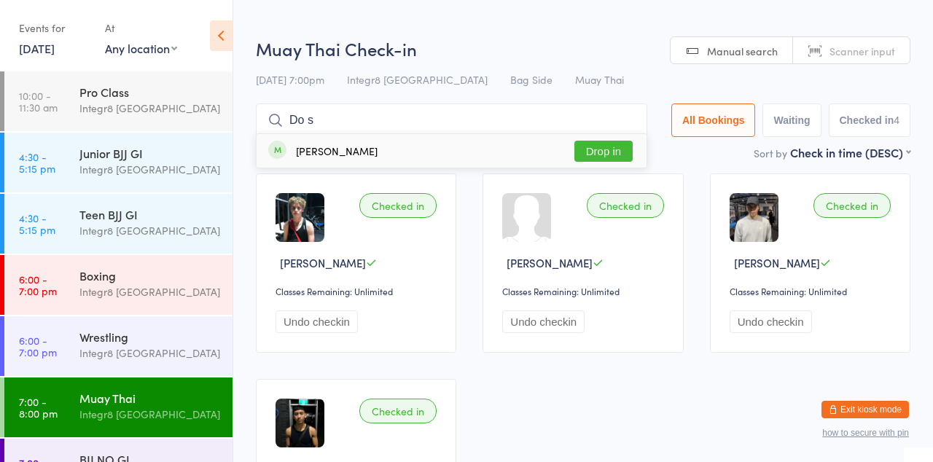
type input "Do s"
click at [605, 154] on button "Drop in" at bounding box center [603, 151] width 58 height 21
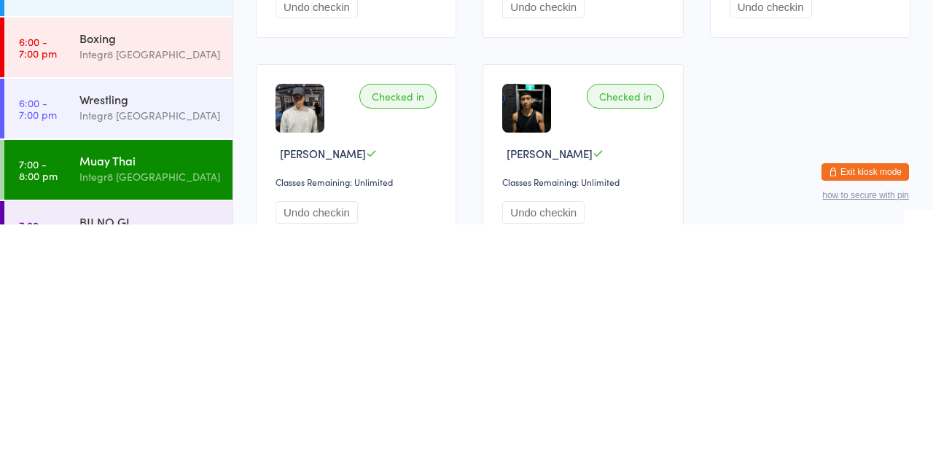
scroll to position [78, 0]
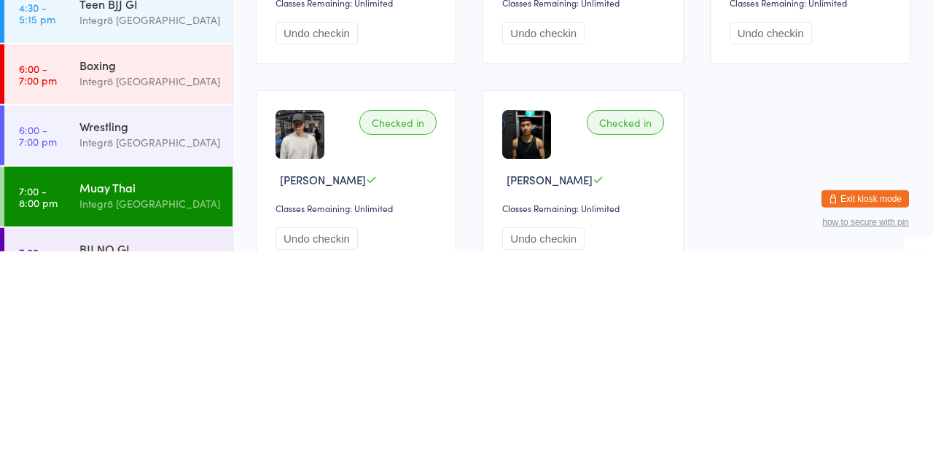
click at [173, 344] on div "Wrestling" at bounding box center [149, 337] width 141 height 16
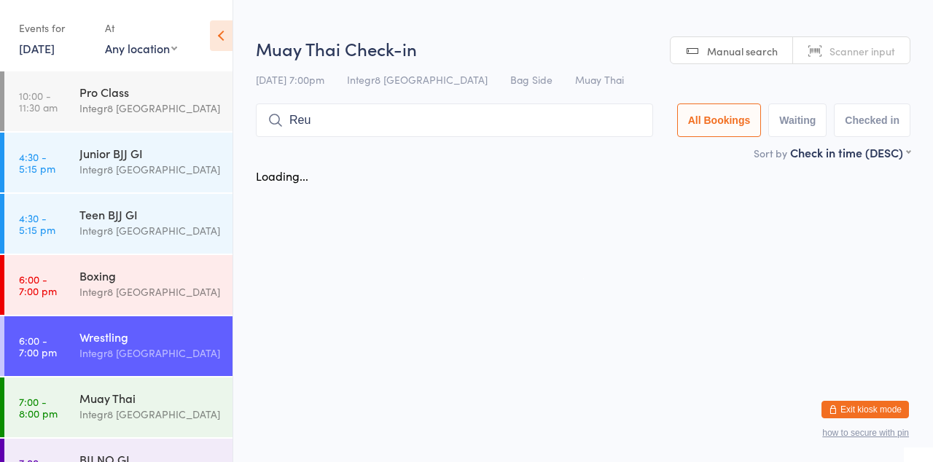
type input "Reu"
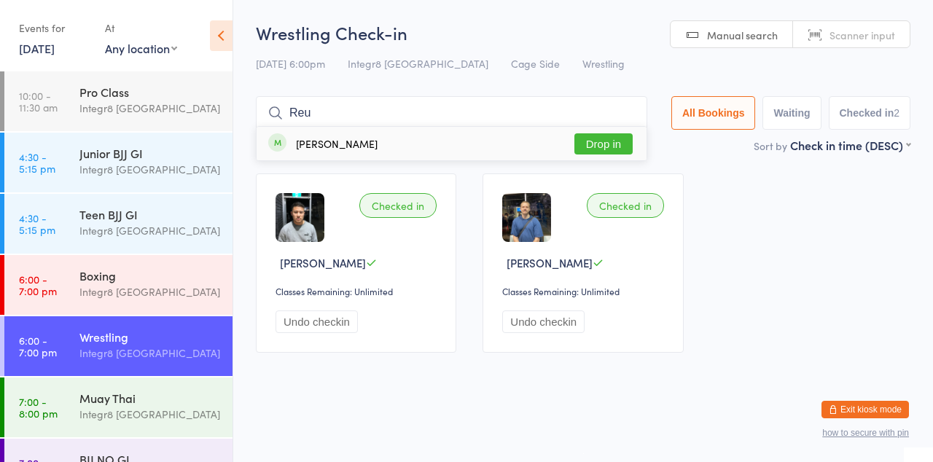
click at [613, 147] on button "Drop in" at bounding box center [603, 143] width 58 height 21
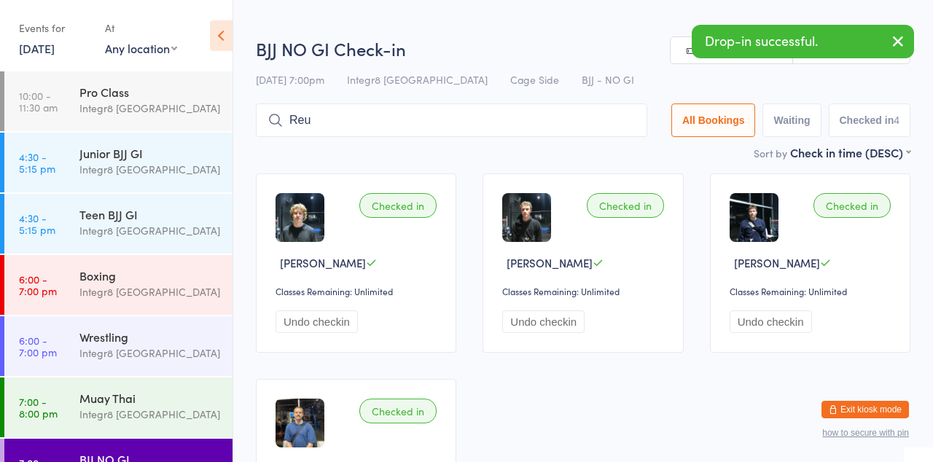
type input "Reu"
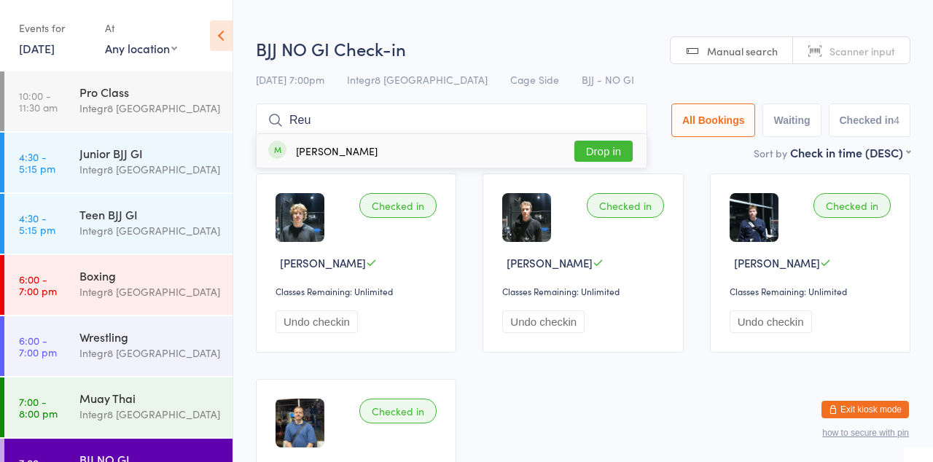
click at [628, 152] on button "Drop in" at bounding box center [603, 151] width 58 height 21
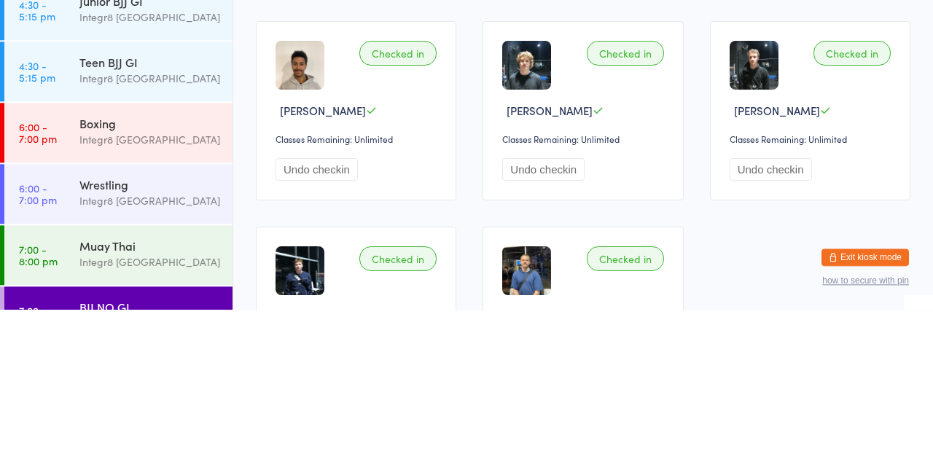
click at [160, 284] on div "Integr8 [GEOGRAPHIC_DATA]" at bounding box center [149, 291] width 141 height 17
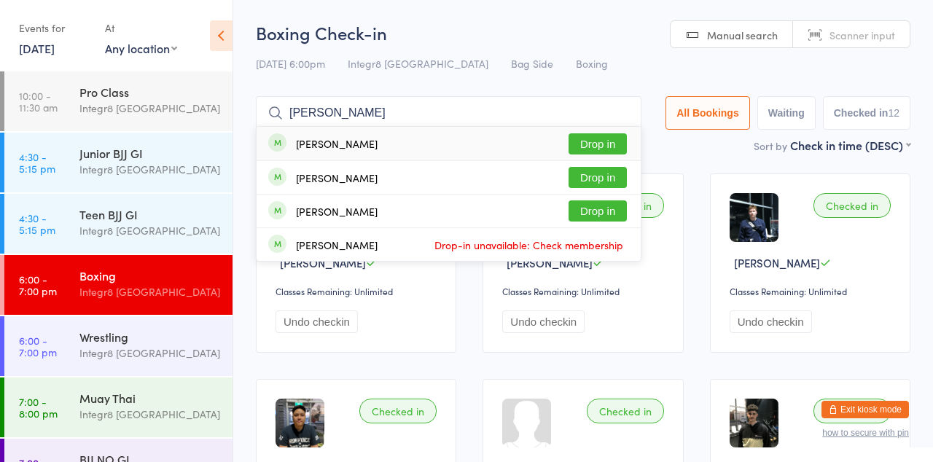
type input "Dan daniel"
click at [616, 149] on button "Drop in" at bounding box center [597, 143] width 58 height 21
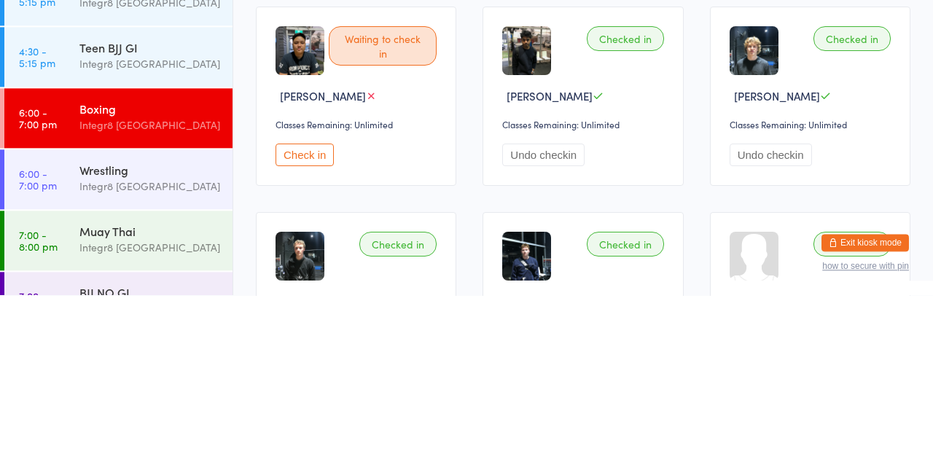
click at [170, 406] on div "Integr8 [GEOGRAPHIC_DATA]" at bounding box center [149, 414] width 141 height 17
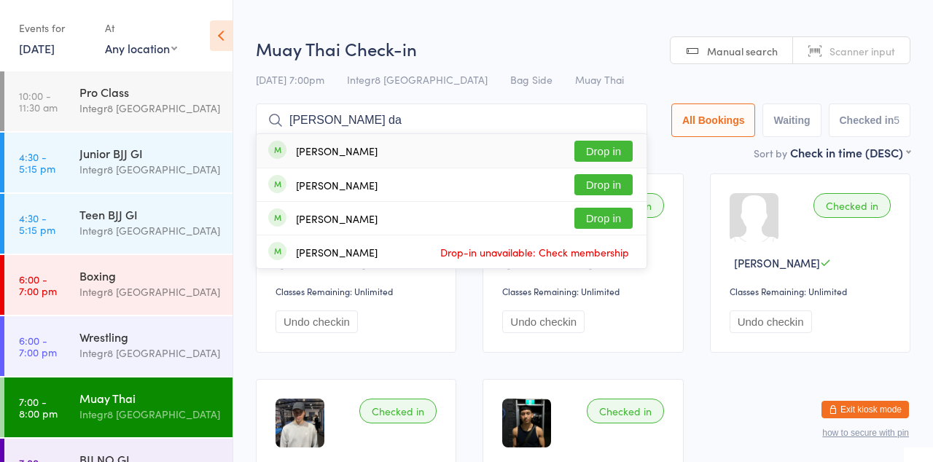
type input "Dan da"
click at [603, 155] on button "Drop in" at bounding box center [603, 151] width 58 height 21
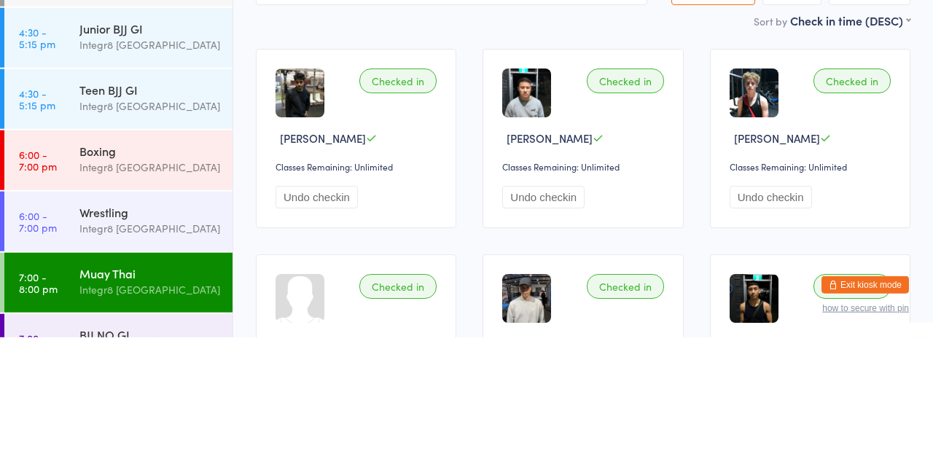
click at [117, 296] on div "Integr8 [GEOGRAPHIC_DATA]" at bounding box center [149, 291] width 141 height 17
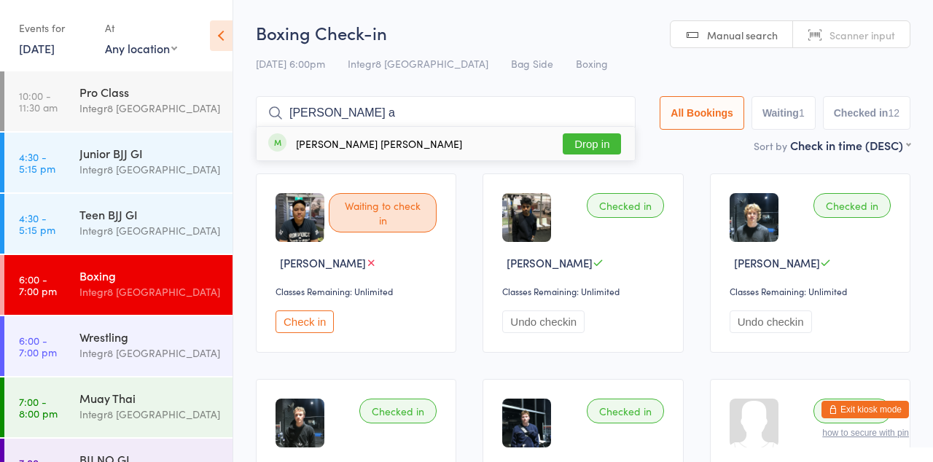
type input "Cooper a"
click at [589, 147] on button "Drop in" at bounding box center [591, 143] width 58 height 21
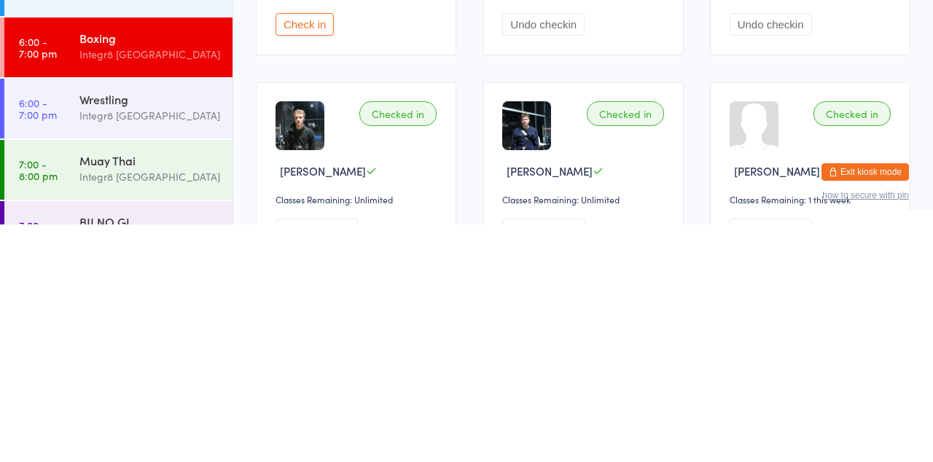
scroll to position [64, 0]
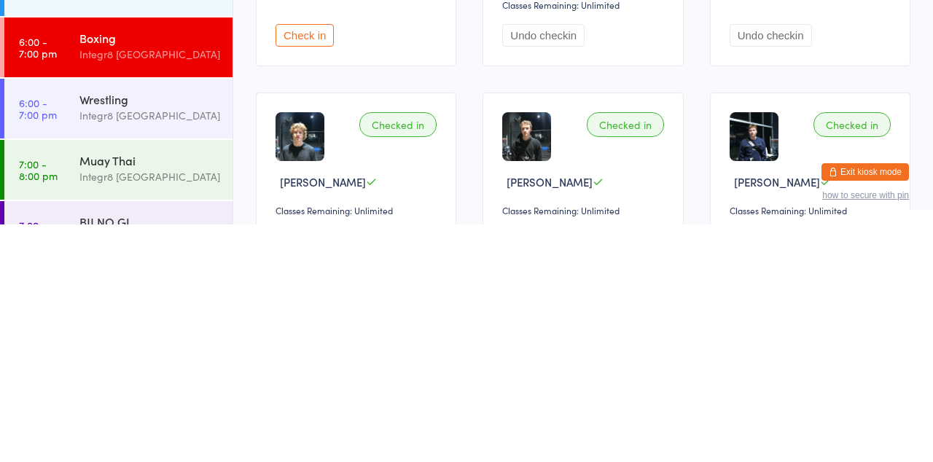
click at [191, 410] on div "Integr8 [GEOGRAPHIC_DATA]" at bounding box center [149, 414] width 141 height 17
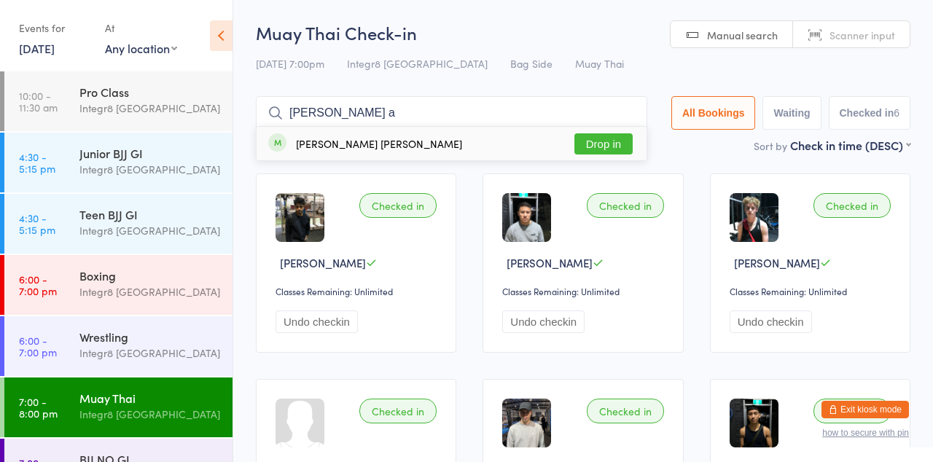
type input "Cooper a"
click at [610, 146] on button "Drop in" at bounding box center [603, 143] width 58 height 21
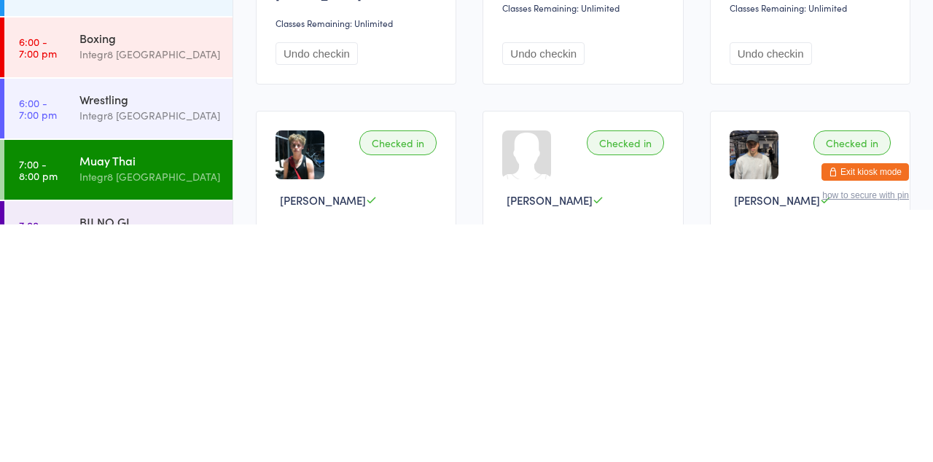
scroll to position [58, 0]
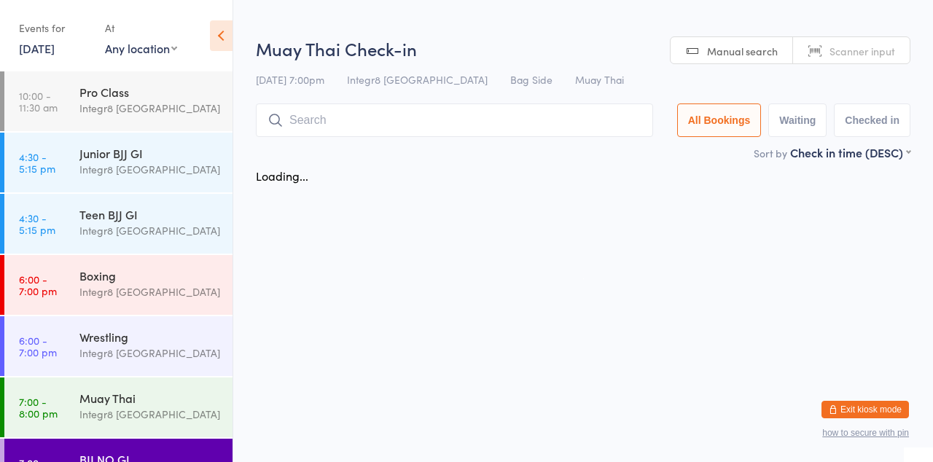
type input "B"
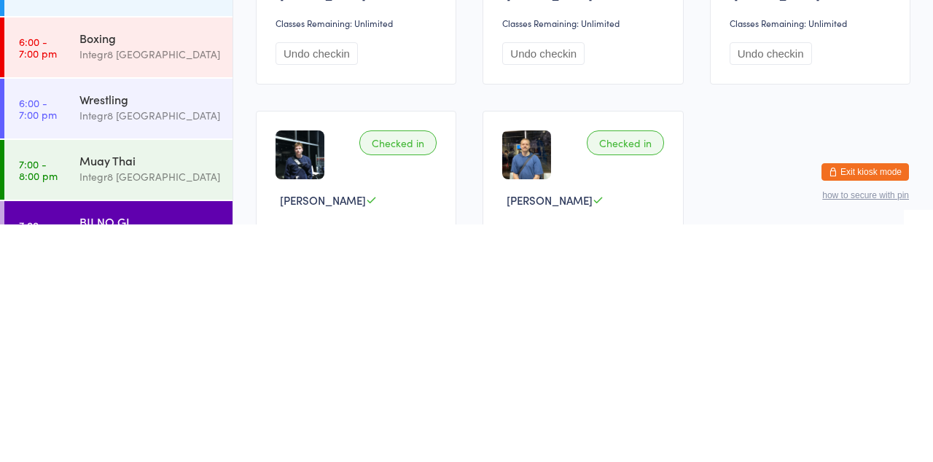
scroll to position [34, 0]
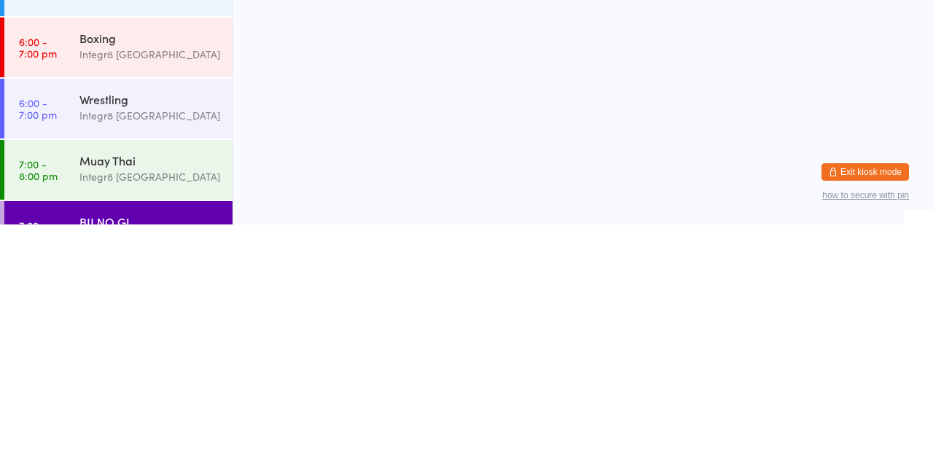
scroll to position [0, 0]
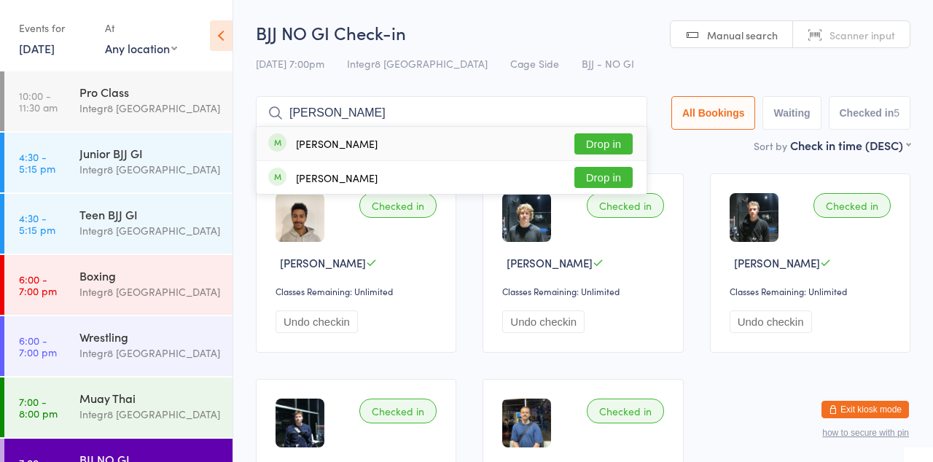
type input "Beau ku"
click at [615, 146] on button "Drop in" at bounding box center [603, 143] width 58 height 21
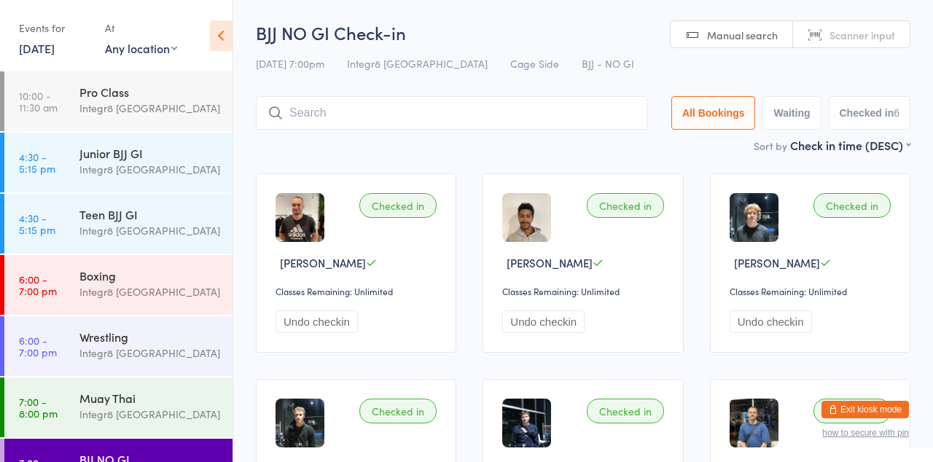
click at [490, 111] on input "search" at bounding box center [451, 113] width 391 height 34
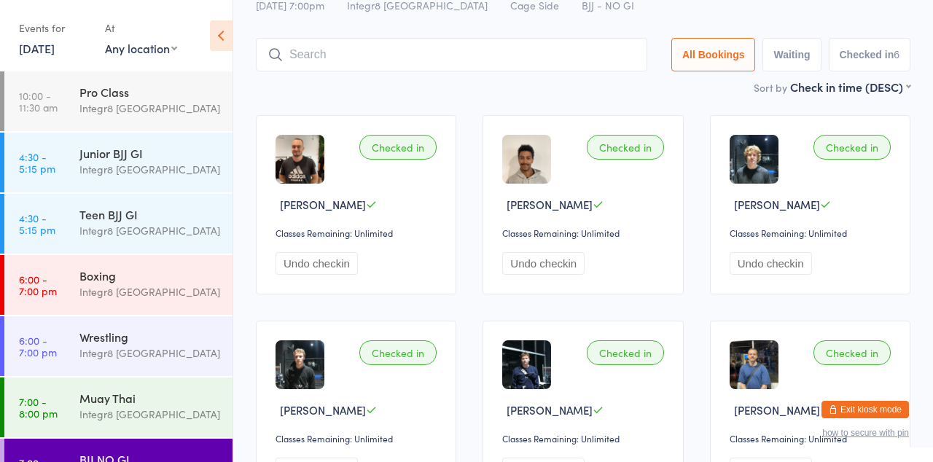
scroll to position [96, 0]
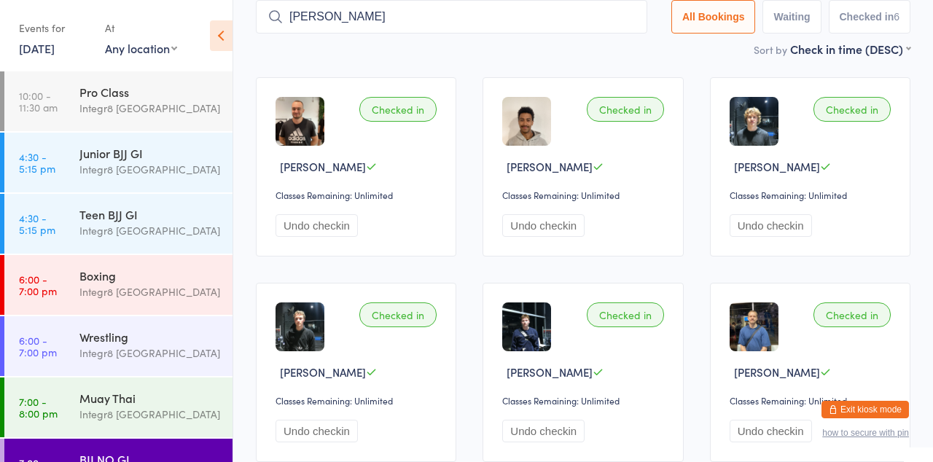
type input "Alex"
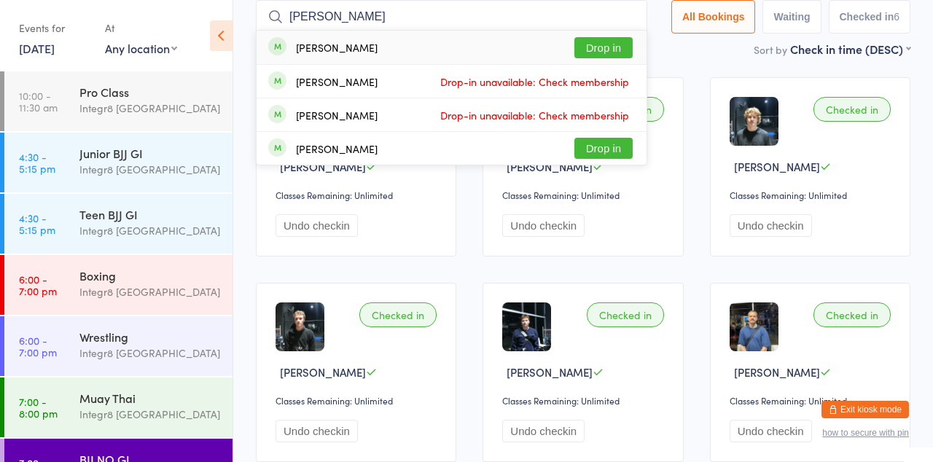
click at [615, 44] on button "Drop in" at bounding box center [603, 47] width 58 height 21
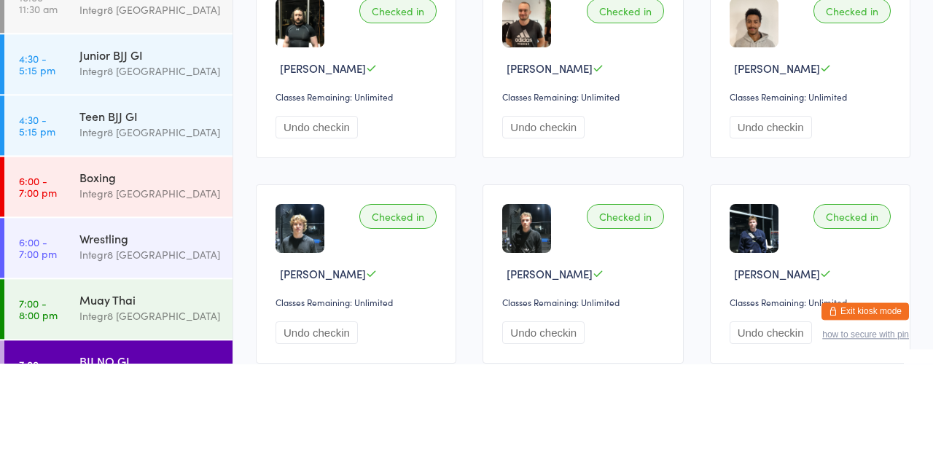
scroll to position [0, 0]
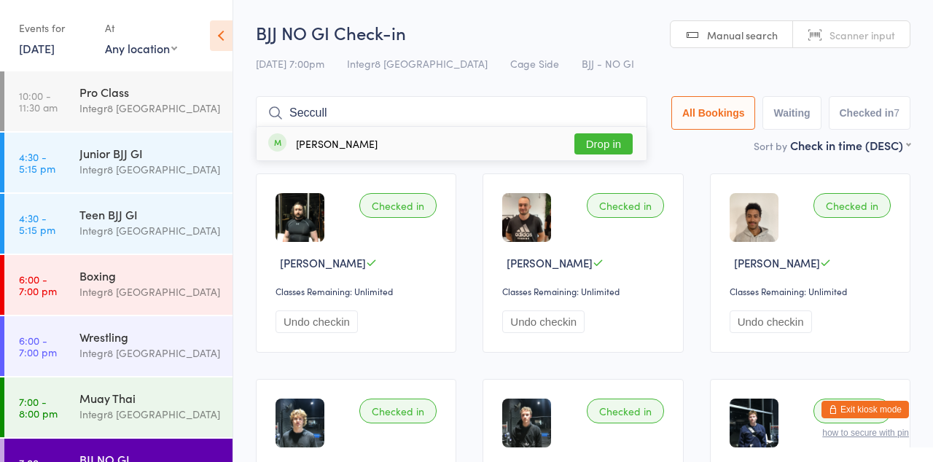
type input "Seccull"
click at [611, 149] on button "Drop in" at bounding box center [603, 143] width 58 height 21
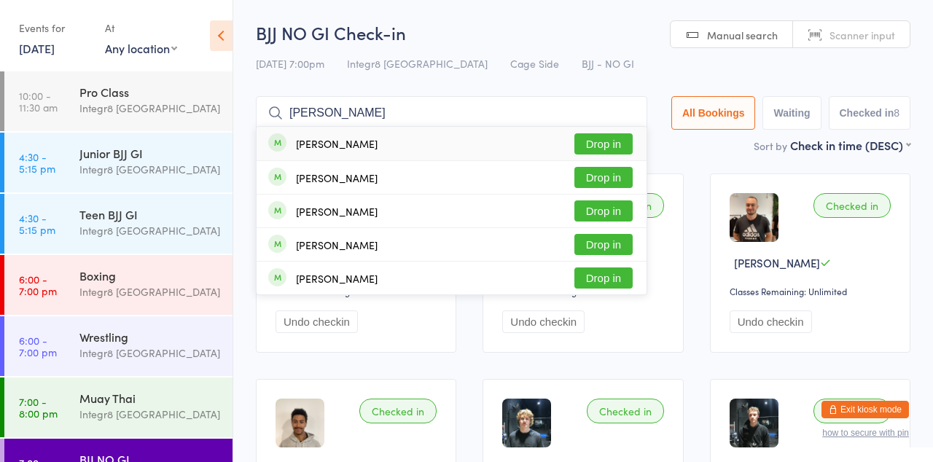
type input "Andrew"
click at [617, 146] on button "Drop in" at bounding box center [603, 143] width 58 height 21
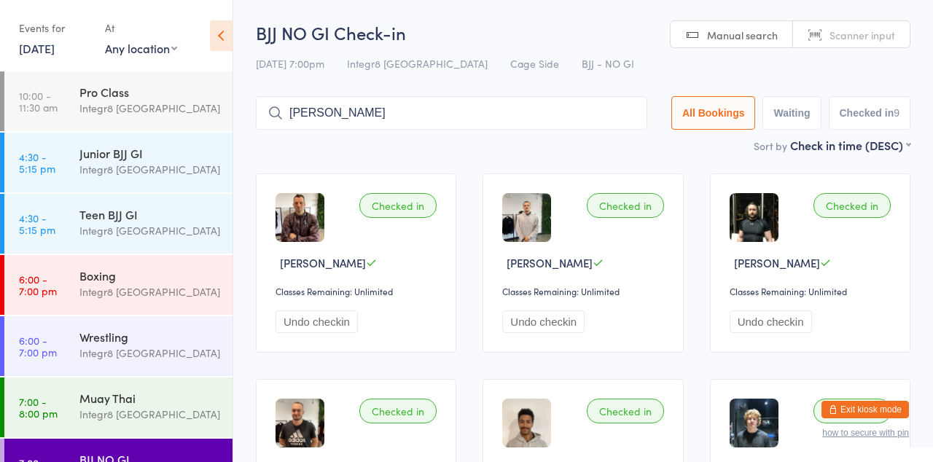
type input "Brod"
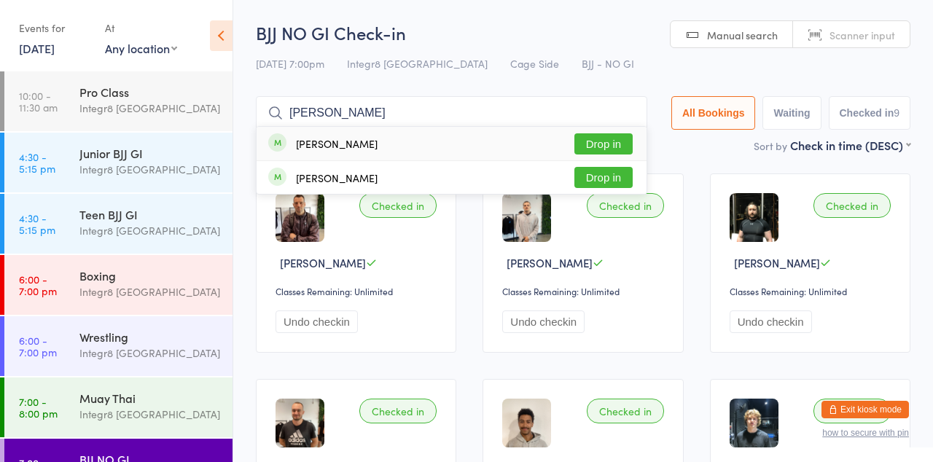
click at [611, 181] on button "Drop in" at bounding box center [603, 177] width 58 height 21
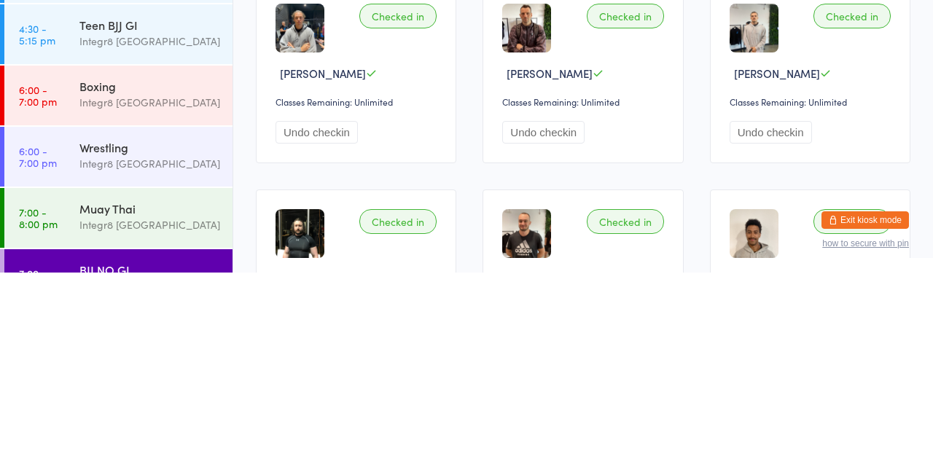
click at [90, 457] on div "BJJ NO GI" at bounding box center [149, 459] width 141 height 16
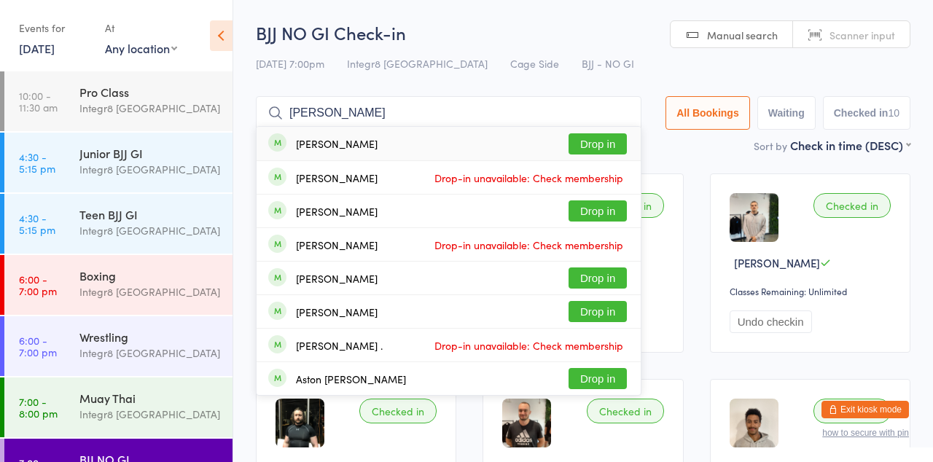
type input "Charlie k"
click at [612, 213] on button "Drop in" at bounding box center [597, 210] width 58 height 21
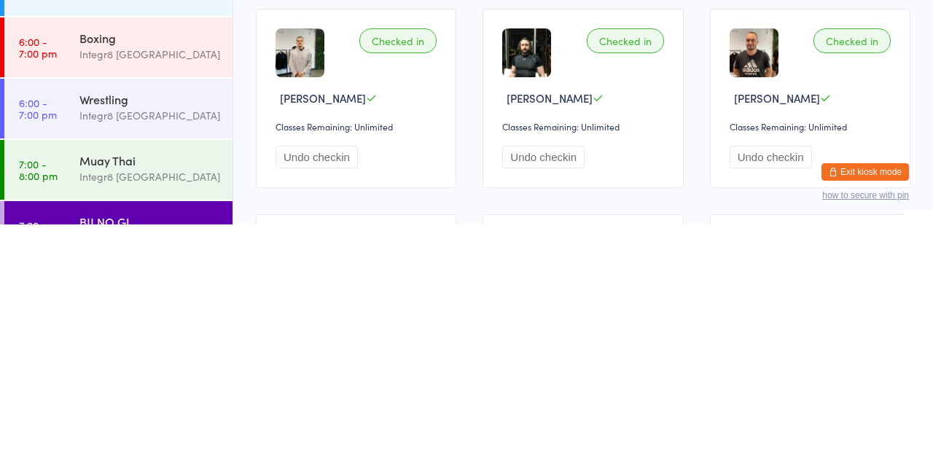
scroll to position [134, 0]
click at [66, 410] on link "7:00 - 8:00 pm Muay Thai Integr8 Cheltenham" at bounding box center [118, 407] width 228 height 60
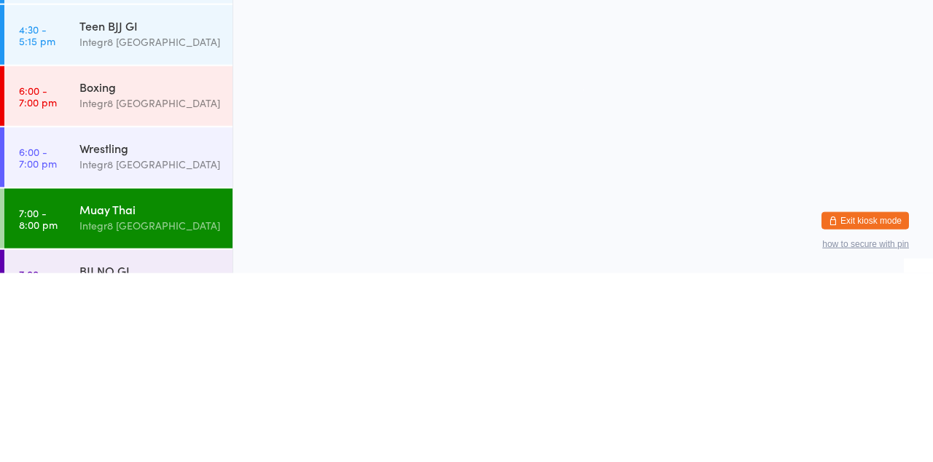
click at [44, 396] on time "7:00 - 8:00 pm" at bounding box center [38, 407] width 39 height 23
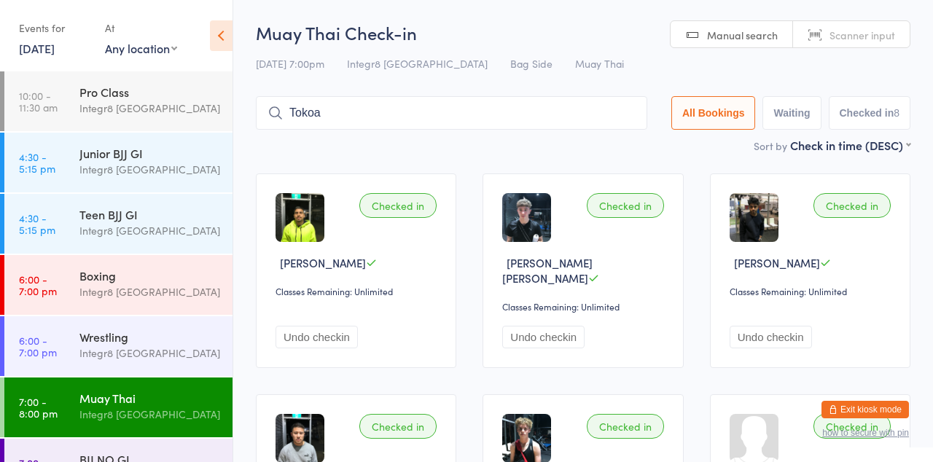
type input "Tokoa"
click at [611, 144] on button "Drop in" at bounding box center [603, 143] width 58 height 21
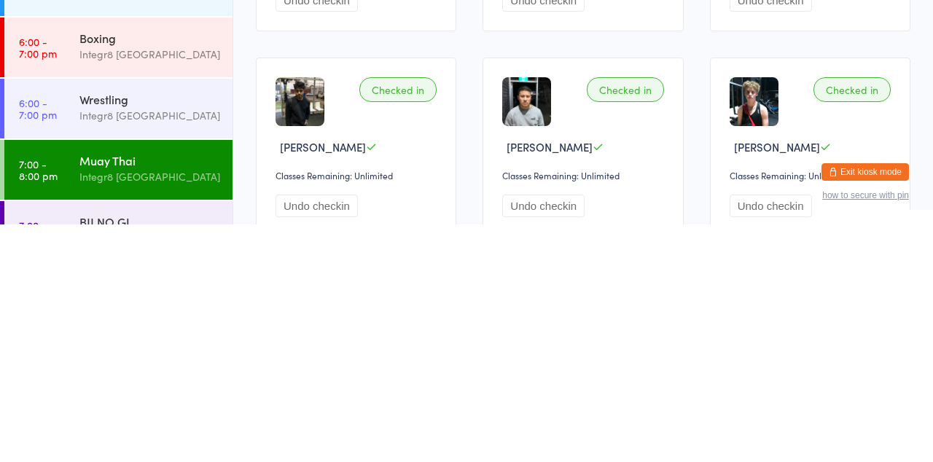
scroll to position [101, 0]
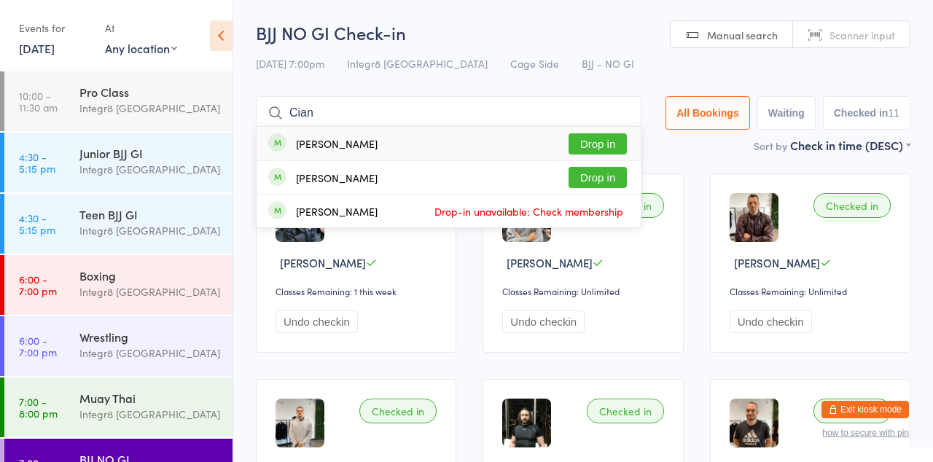
type input "Cian"
click at [618, 163] on div "Gian Abad Drop in" at bounding box center [448, 177] width 384 height 33
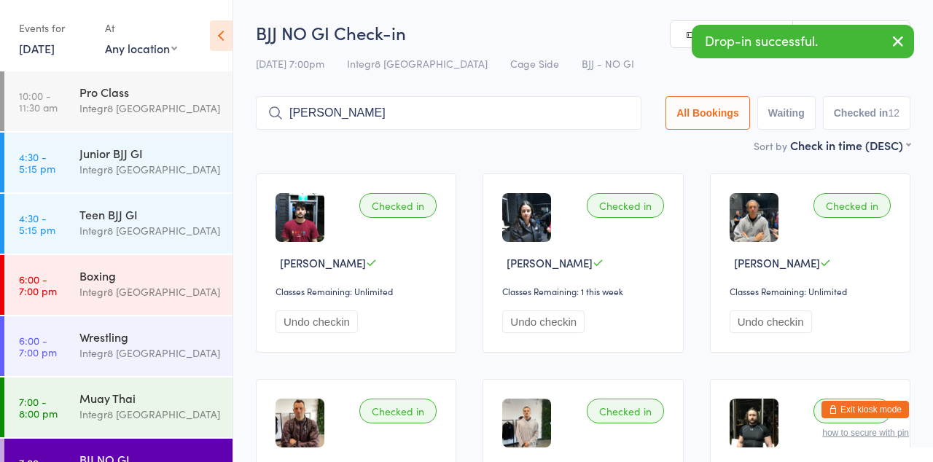
type input "Jas"
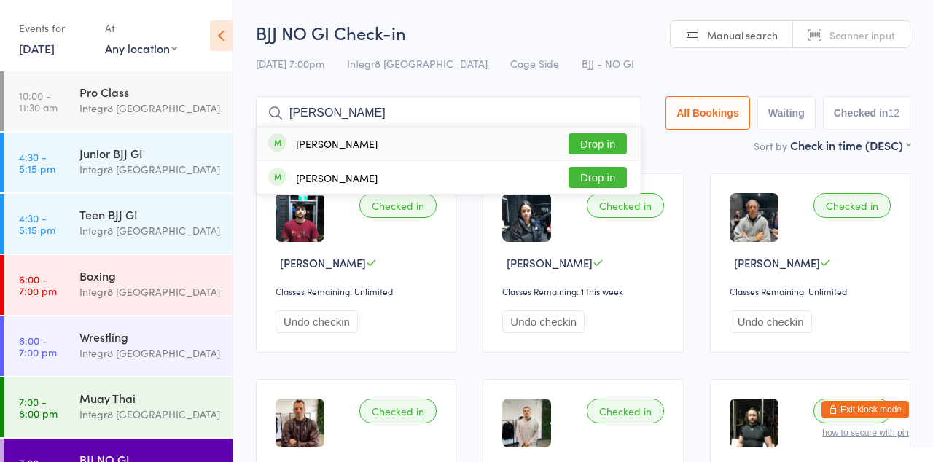
click at [603, 163] on div "James Jacobs Drop in" at bounding box center [448, 177] width 384 height 33
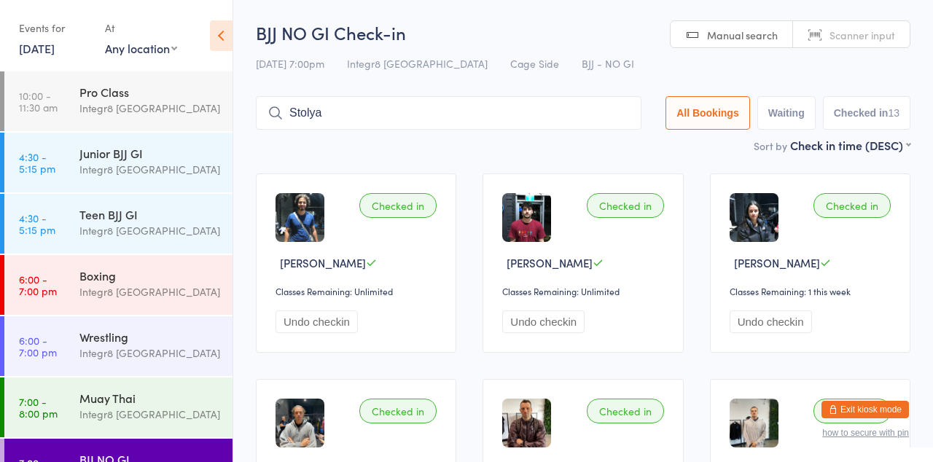
click at [366, 118] on input "Stolya" at bounding box center [448, 113] width 385 height 34
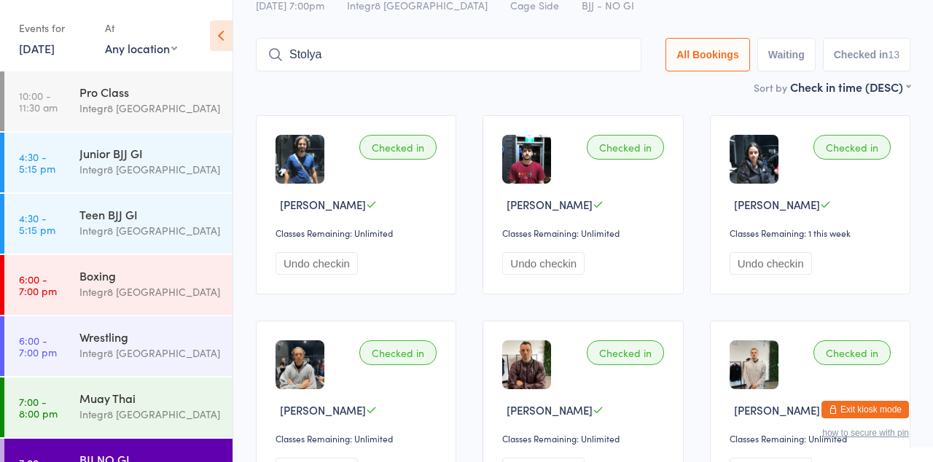
scroll to position [96, 0]
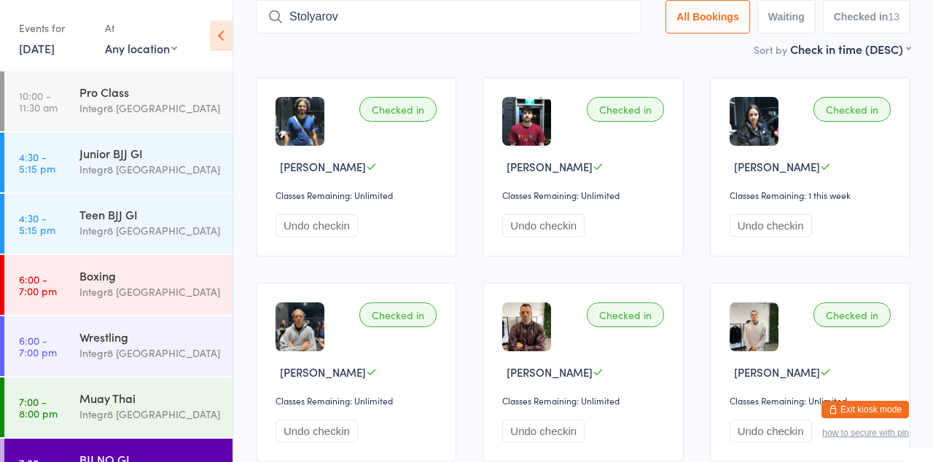
type input "Stolyarov"
click at [621, 32] on div "Michael Stolyarov Drop in" at bounding box center [448, 48] width 384 height 34
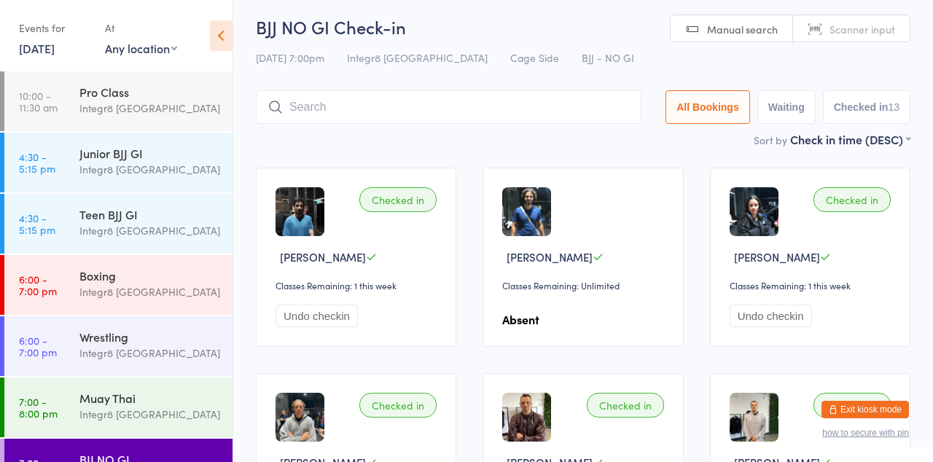
scroll to position [0, 0]
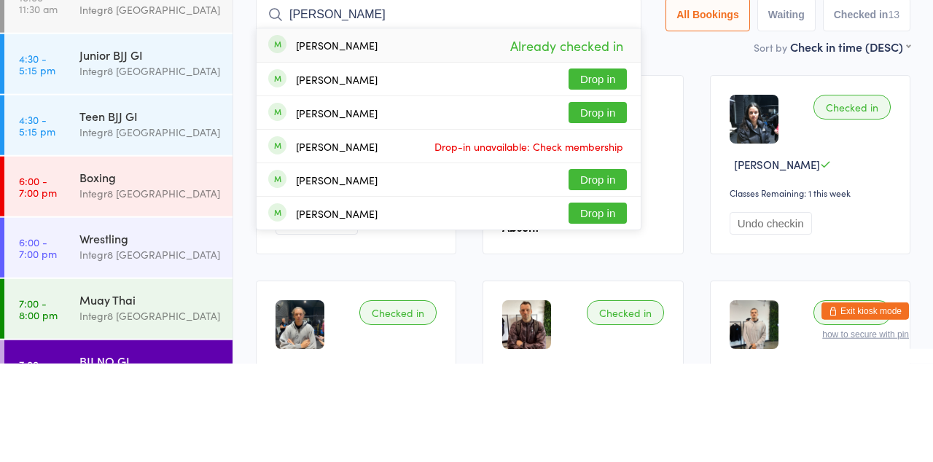
type input "Iames mosesh"
click at [606, 314] on button "Drop in" at bounding box center [597, 311] width 58 height 21
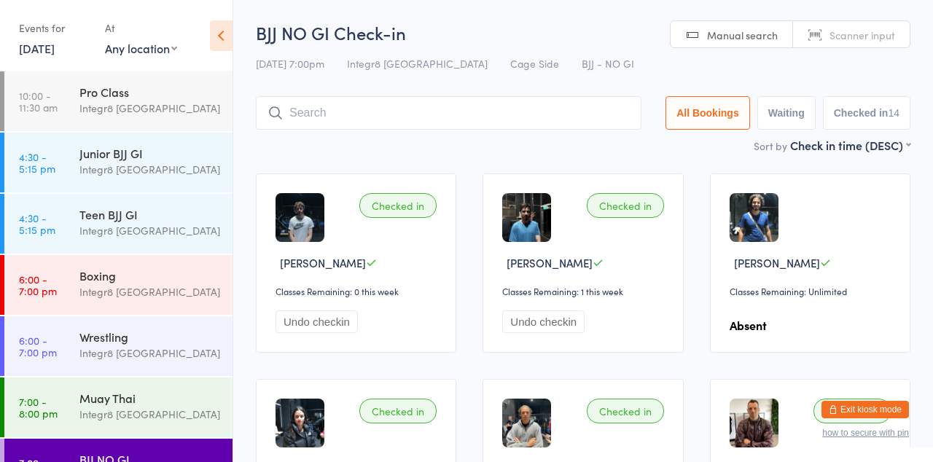
click at [434, 119] on input "search" at bounding box center [448, 113] width 385 height 34
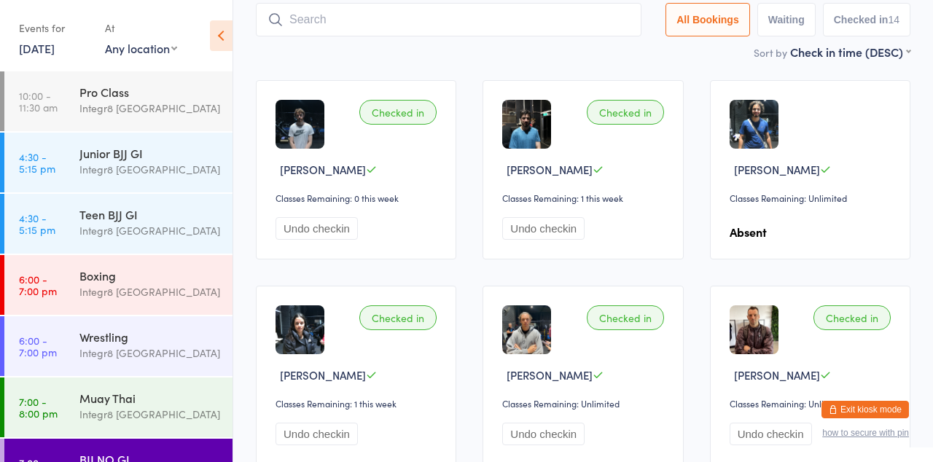
scroll to position [96, 0]
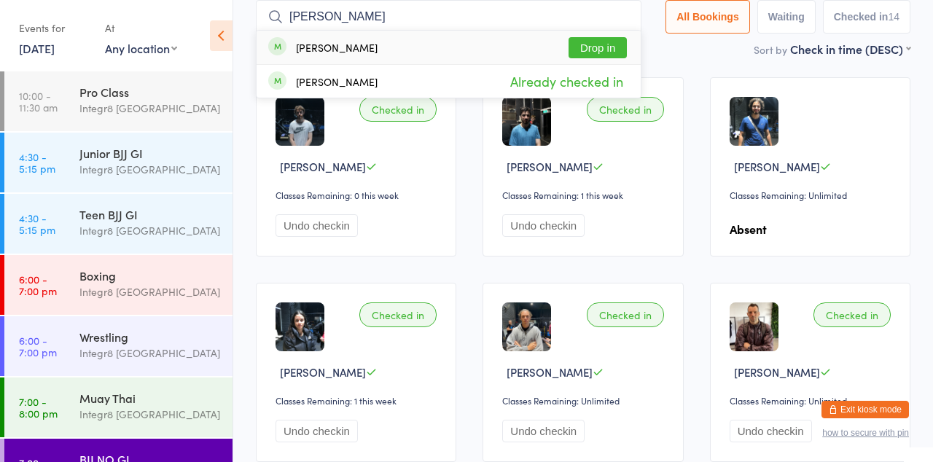
type input "Jason"
click at [606, 45] on button "Drop in" at bounding box center [597, 47] width 58 height 21
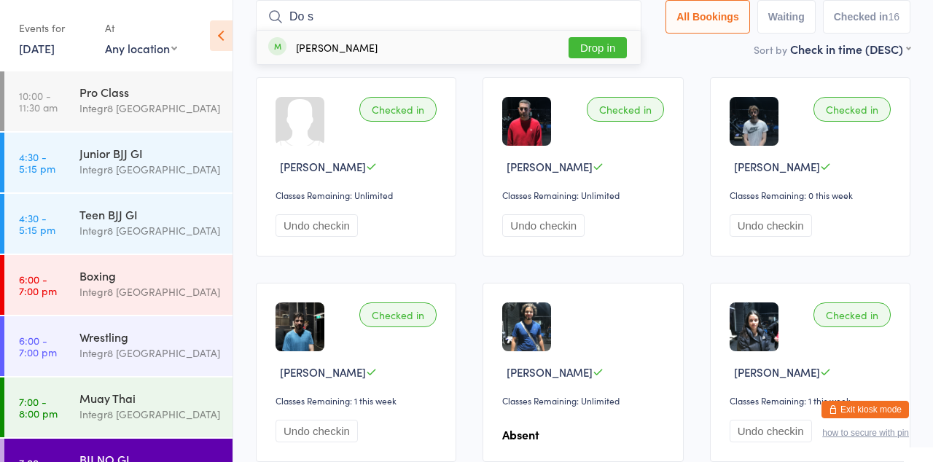
type input "Do s"
click at [599, 31] on div "Steven Do Drop in" at bounding box center [448, 48] width 384 height 34
